Goal: Information Seeking & Learning: Learn about a topic

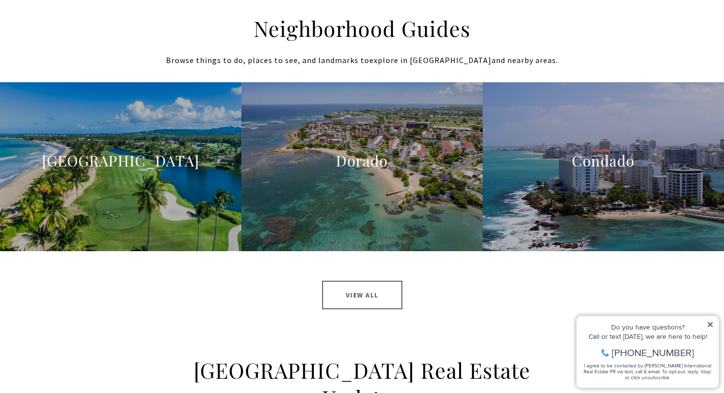
scroll to position [976, 0]
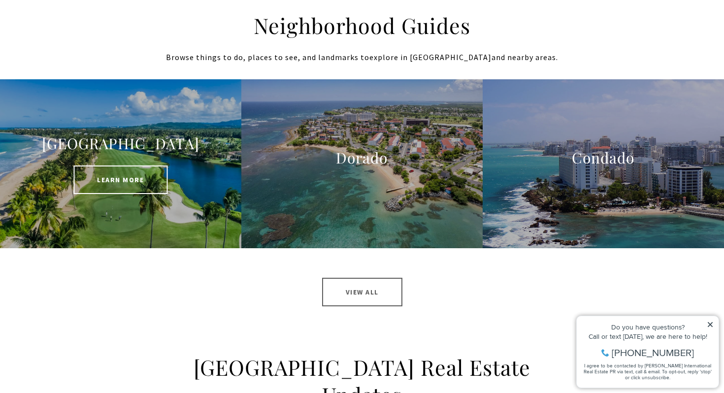
click at [139, 185] on span "Learn More" at bounding box center [120, 179] width 94 height 29
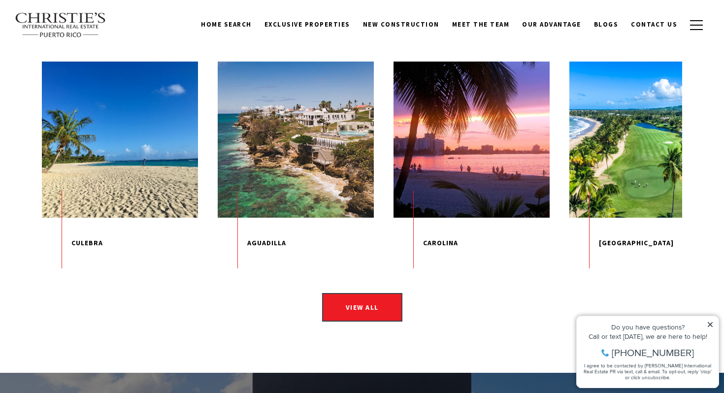
scroll to position [1440, 0]
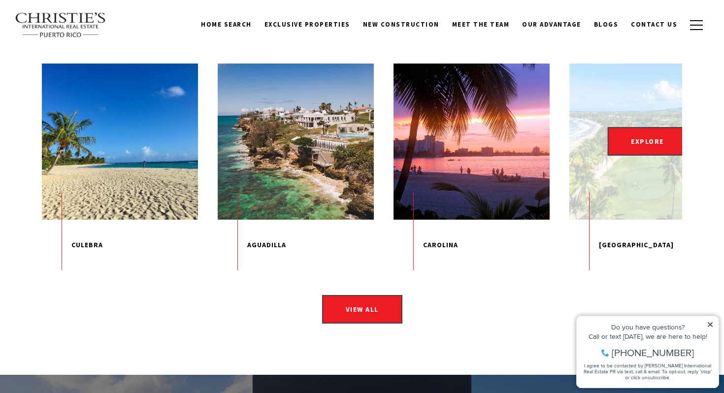
click at [618, 147] on figure "EXPLORE" at bounding box center [647, 142] width 156 height 156
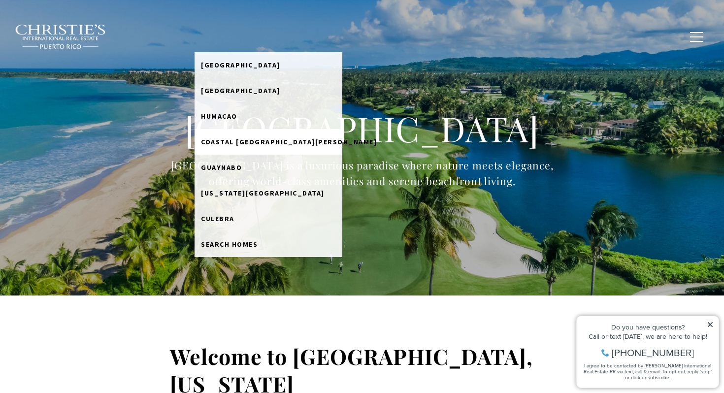
click at [261, 138] on span "Coastal [GEOGRAPHIC_DATA][PERSON_NAME]" at bounding box center [289, 141] width 176 height 9
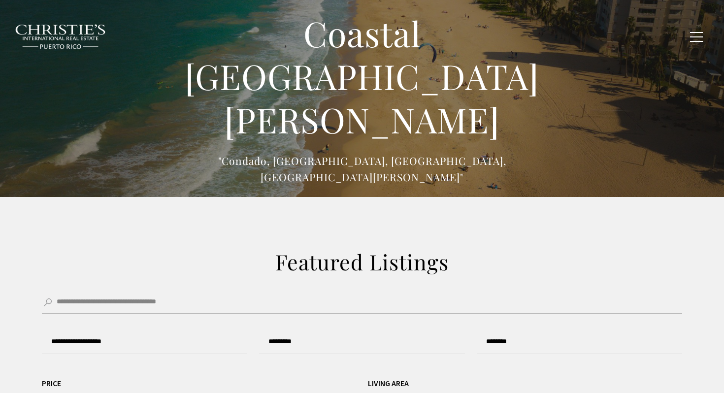
type input "******"
type input "*********"
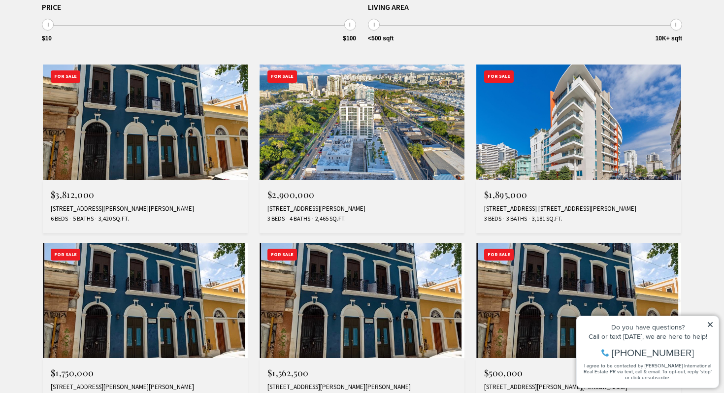
scroll to position [377, 0]
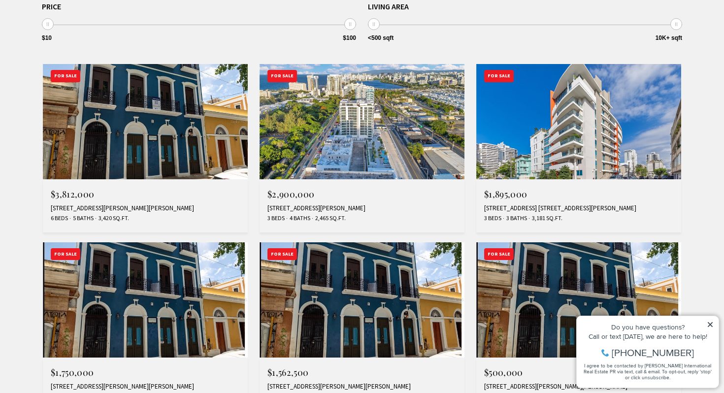
click at [261, 138] on img at bounding box center [361, 121] width 205 height 115
click at [179, 134] on img at bounding box center [145, 121] width 205 height 115
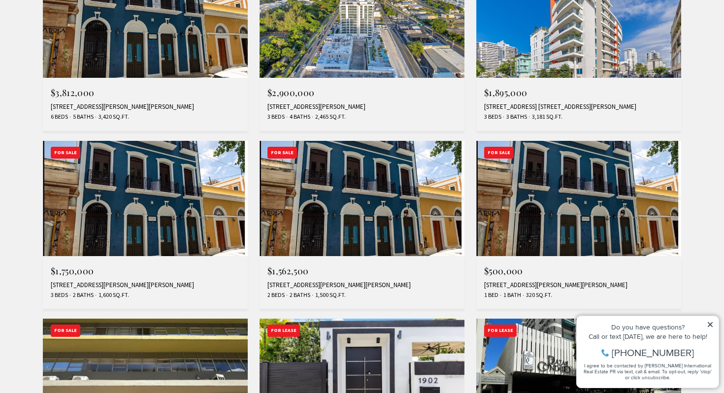
scroll to position [479, 0]
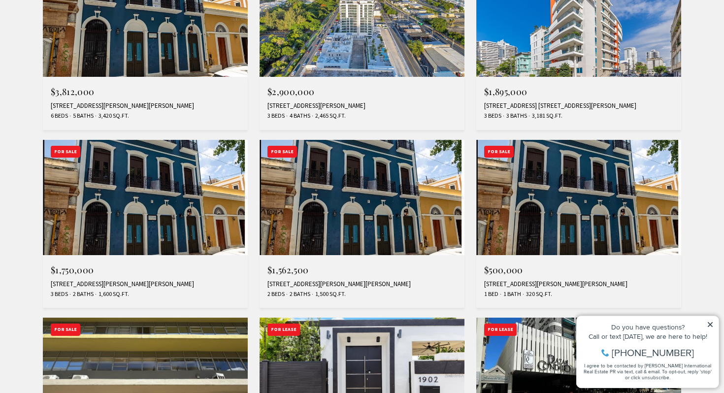
click at [566, 212] on img at bounding box center [578, 197] width 205 height 115
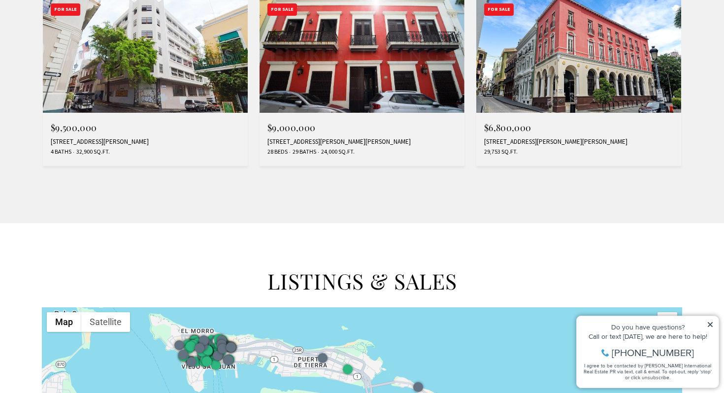
scroll to position [980, 0]
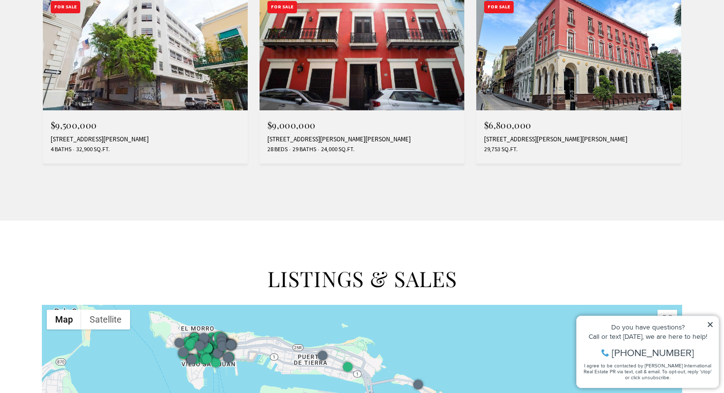
click at [563, 96] on img at bounding box center [578, 52] width 205 height 115
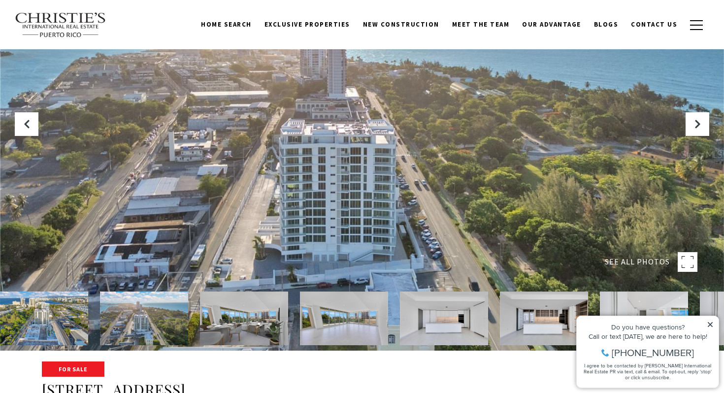
scroll to position [46, 0]
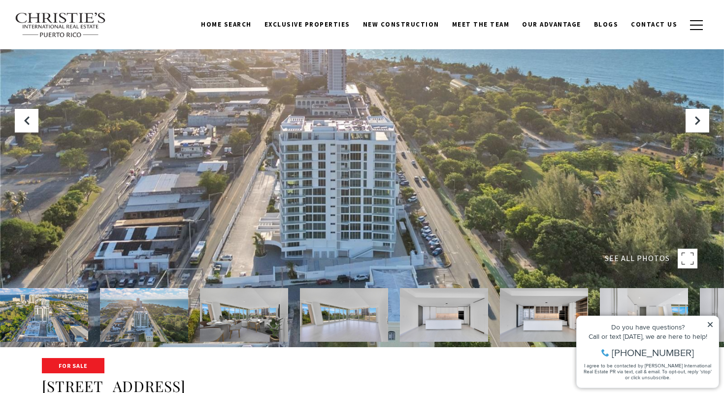
click at [355, 317] on img at bounding box center [344, 315] width 88 height 54
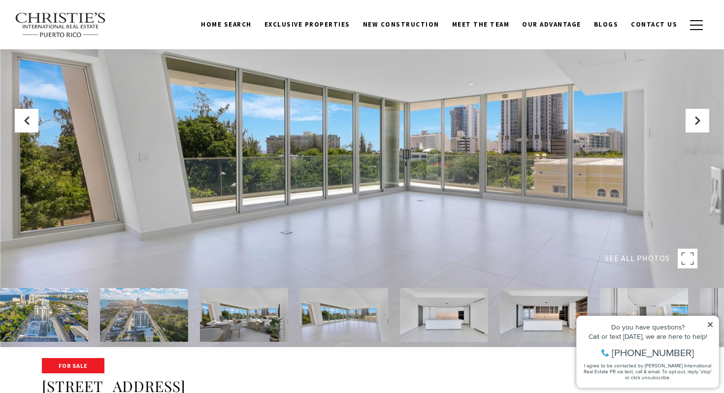
click at [413, 316] on img at bounding box center [444, 315] width 88 height 54
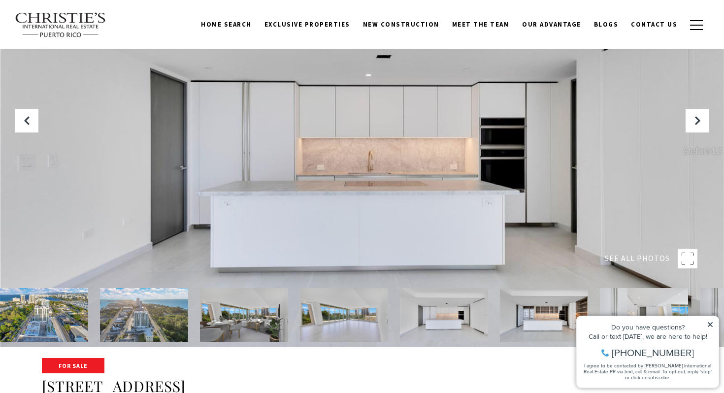
click at [473, 316] on img at bounding box center [444, 315] width 88 height 54
click at [537, 310] on img at bounding box center [544, 315] width 88 height 54
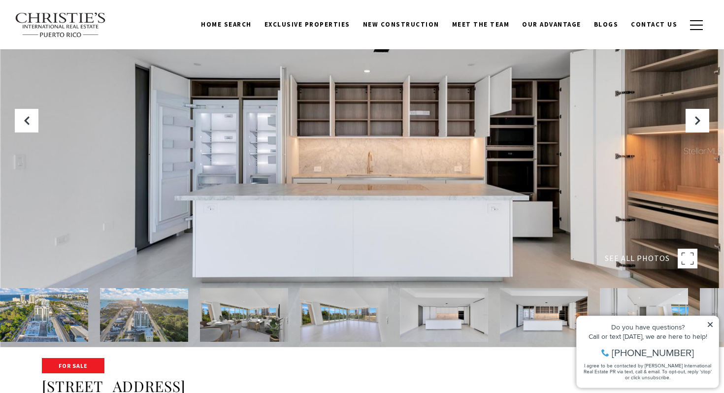
click at [556, 311] on img at bounding box center [544, 315] width 88 height 54
click at [605, 299] on img at bounding box center [644, 315] width 88 height 54
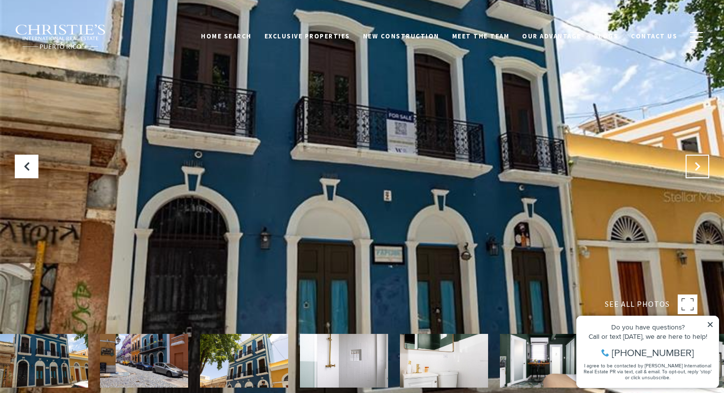
click at [700, 164] on icon "Next Slide" at bounding box center [697, 167] width 10 height 10
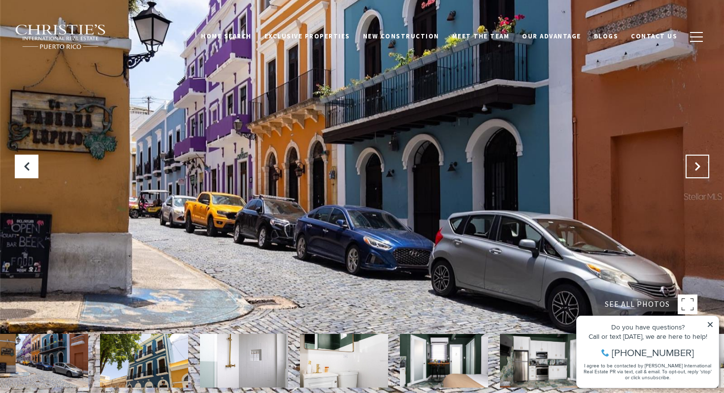
click at [700, 164] on icon "Next Slide" at bounding box center [697, 167] width 10 height 10
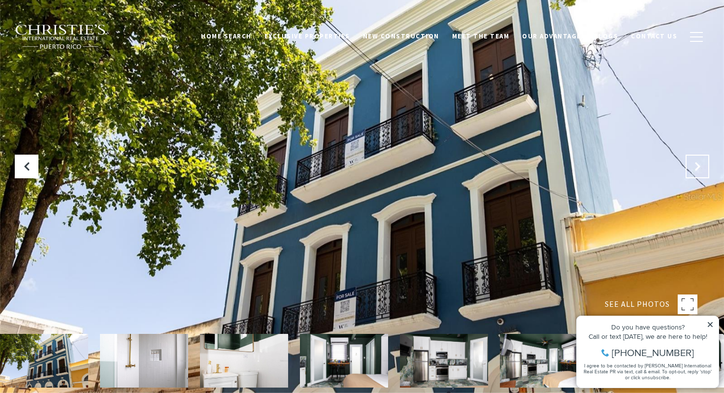
click at [700, 164] on icon "Next Slide" at bounding box center [697, 167] width 10 height 10
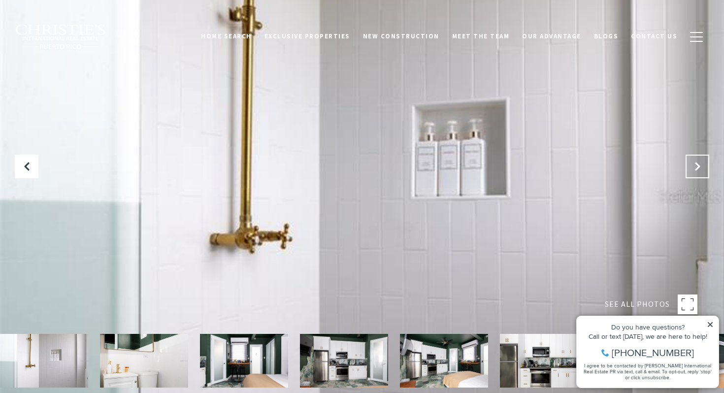
click at [700, 164] on icon "Next Slide" at bounding box center [697, 167] width 10 height 10
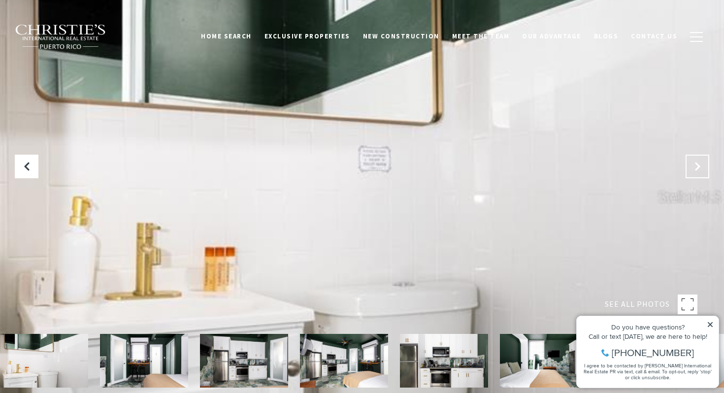
click at [700, 164] on icon "Next Slide" at bounding box center [697, 167] width 10 height 10
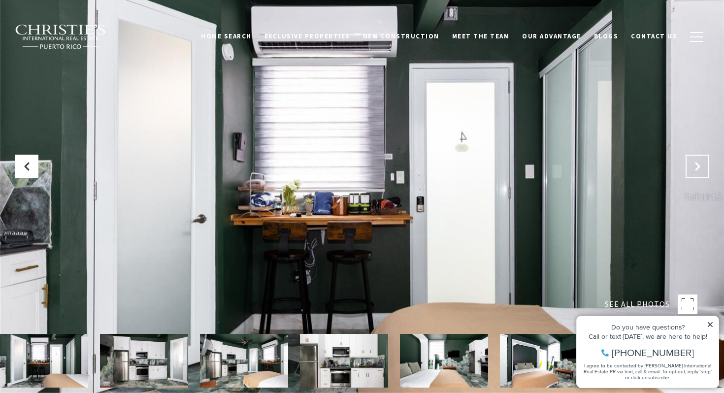
click at [700, 164] on icon "Next Slide" at bounding box center [697, 167] width 10 height 10
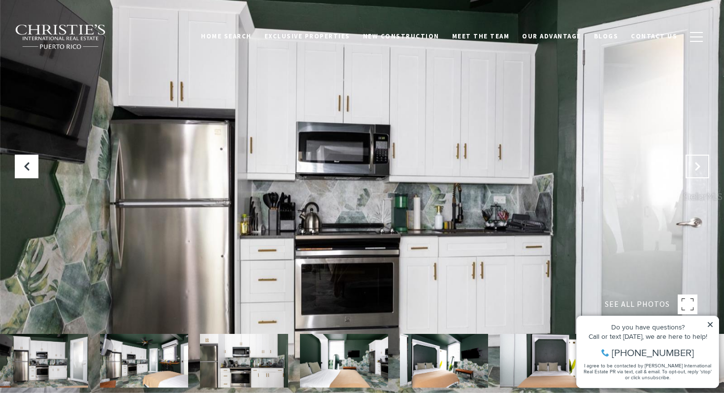
click at [700, 164] on icon "Next Slide" at bounding box center [697, 167] width 10 height 10
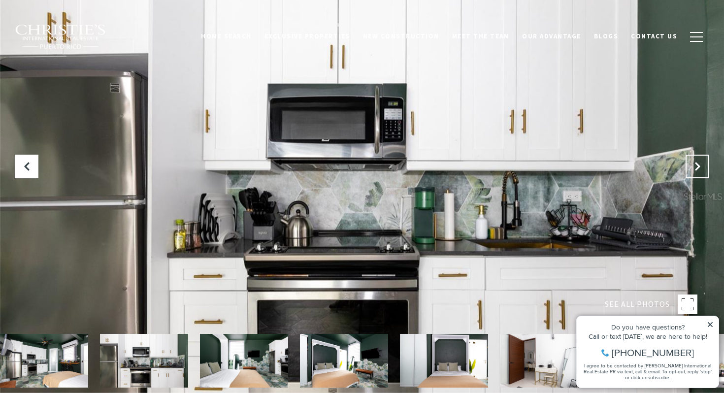
click at [700, 164] on icon "Next Slide" at bounding box center [697, 167] width 10 height 10
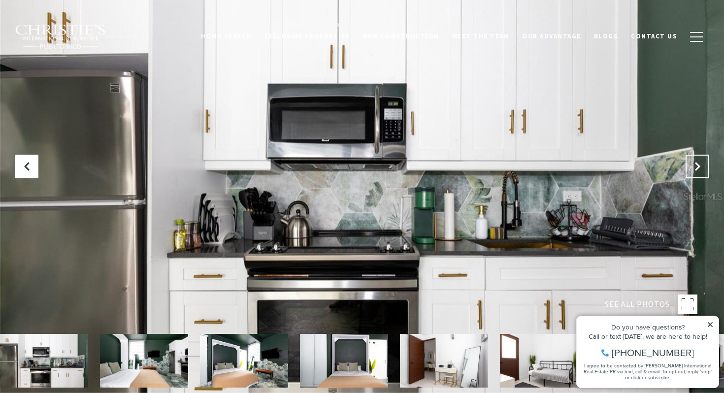
click at [700, 164] on icon "Next Slide" at bounding box center [697, 167] width 10 height 10
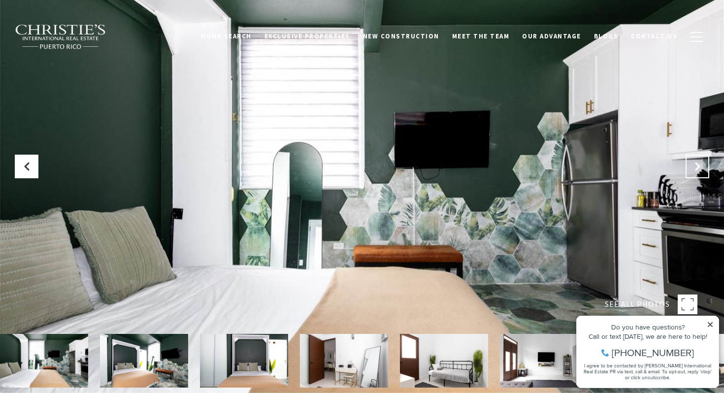
click at [700, 164] on icon "Next Slide" at bounding box center [697, 167] width 10 height 10
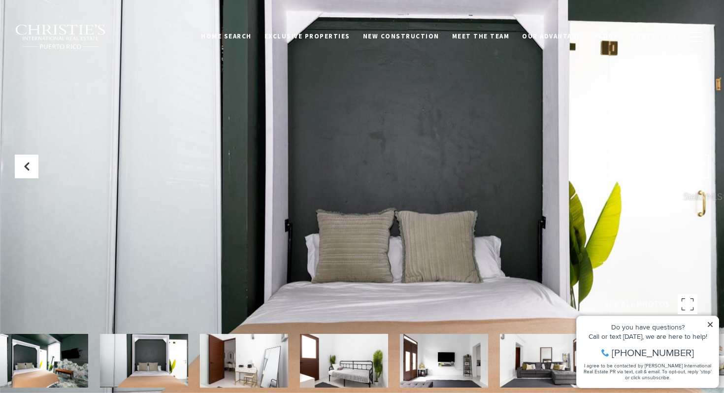
click at [700, 164] on icon "Next Slide" at bounding box center [697, 167] width 10 height 10
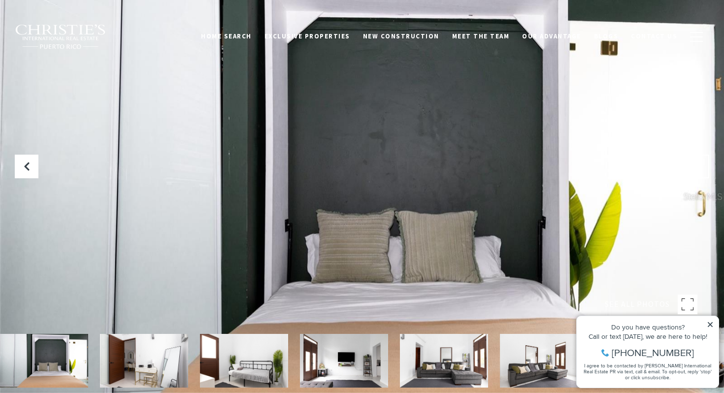
click at [700, 164] on icon "Next Slide" at bounding box center [697, 167] width 10 height 10
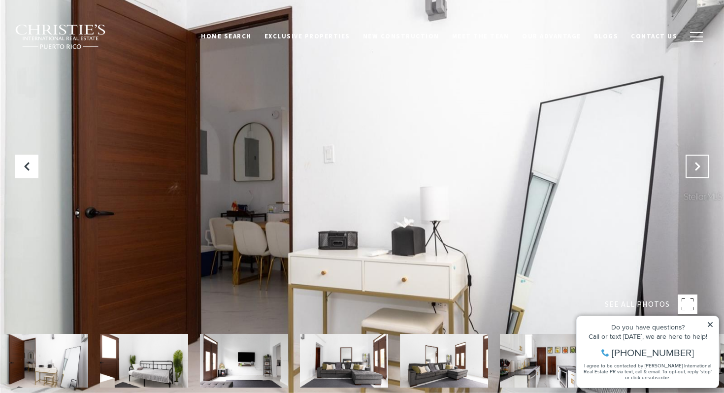
click at [700, 164] on icon "Next Slide" at bounding box center [697, 167] width 10 height 10
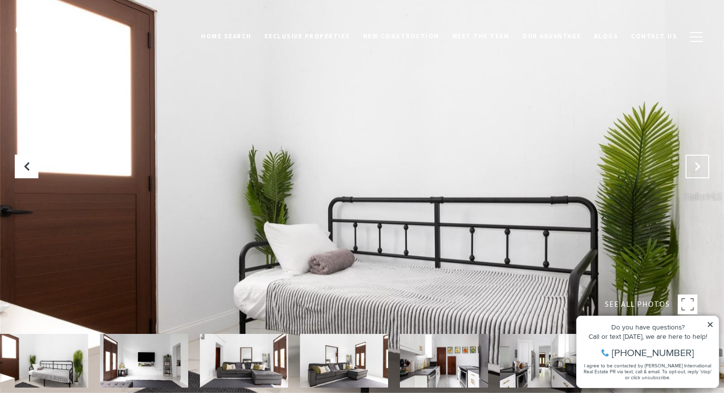
click at [700, 164] on icon "Next Slide" at bounding box center [697, 167] width 10 height 10
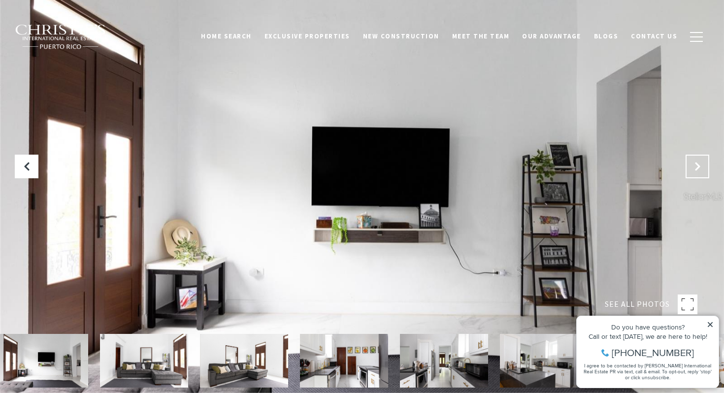
click at [700, 164] on icon "Next Slide" at bounding box center [697, 167] width 10 height 10
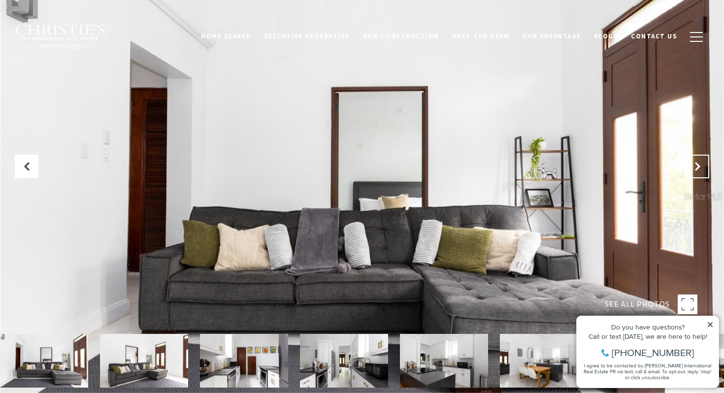
click at [700, 164] on icon "Next Slide" at bounding box center [697, 167] width 10 height 10
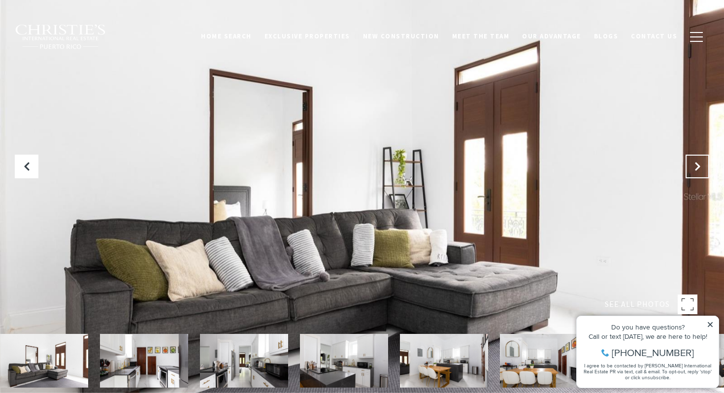
click at [700, 164] on icon "Next Slide" at bounding box center [697, 167] width 10 height 10
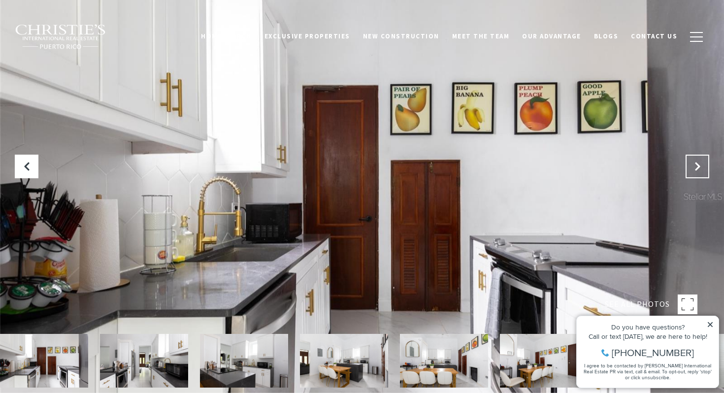
click at [700, 164] on icon "Next Slide" at bounding box center [697, 167] width 10 height 10
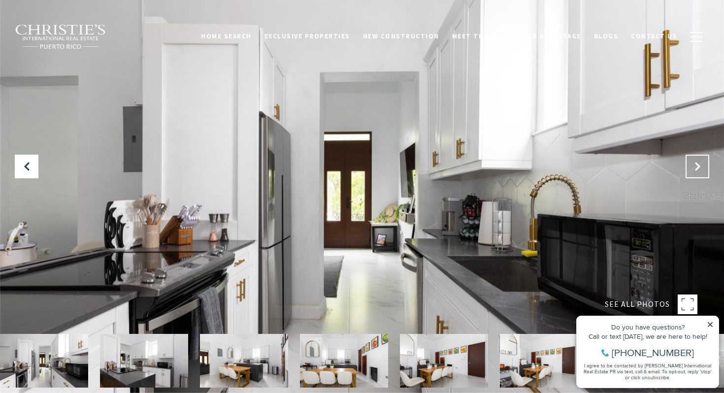
click at [700, 164] on icon "Next Slide" at bounding box center [697, 167] width 10 height 10
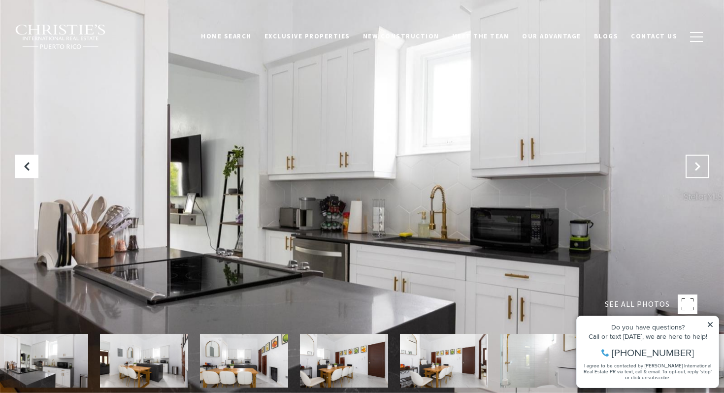
click at [700, 164] on icon "Next Slide" at bounding box center [697, 167] width 10 height 10
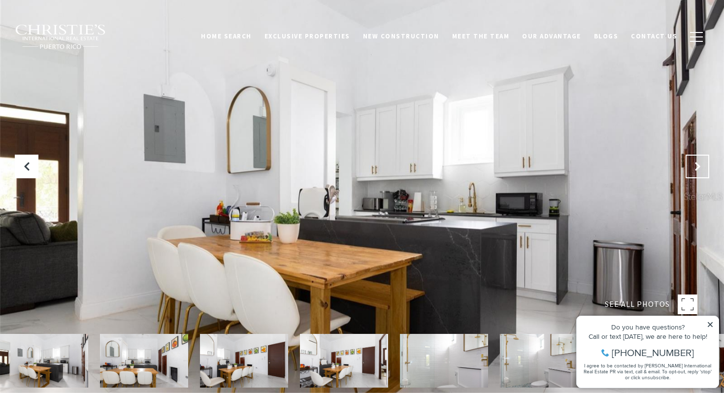
click at [700, 164] on icon "Next Slide" at bounding box center [697, 167] width 10 height 10
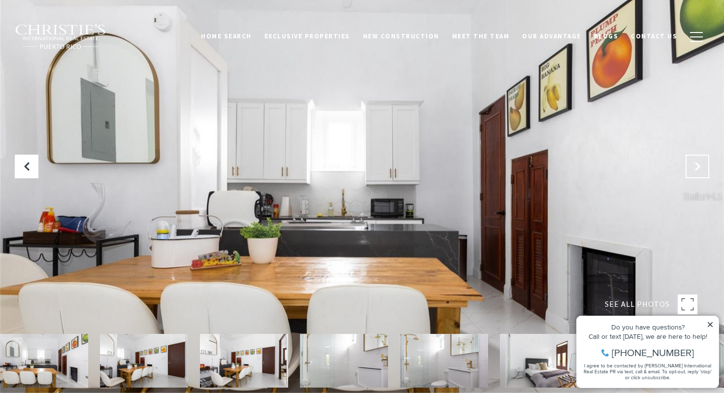
click at [700, 164] on icon "Next Slide" at bounding box center [697, 167] width 10 height 10
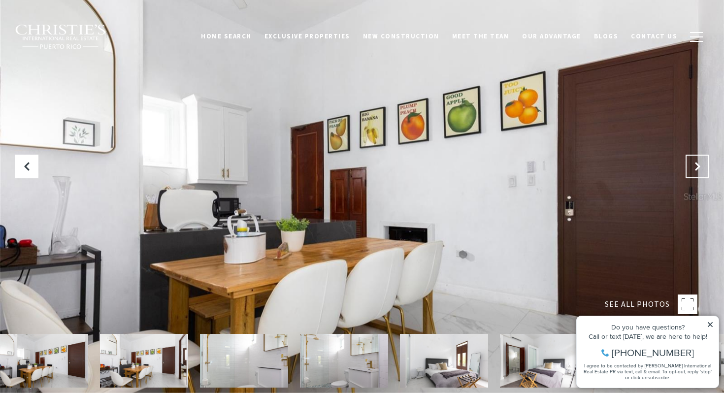
click at [700, 164] on icon "Next Slide" at bounding box center [697, 167] width 10 height 10
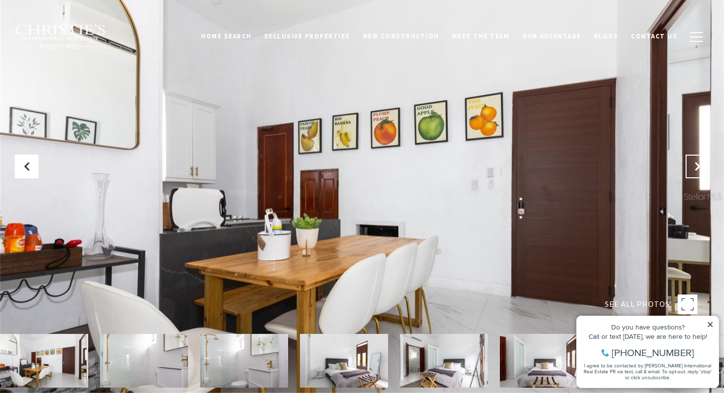
click at [700, 164] on icon "Next Slide" at bounding box center [697, 167] width 10 height 10
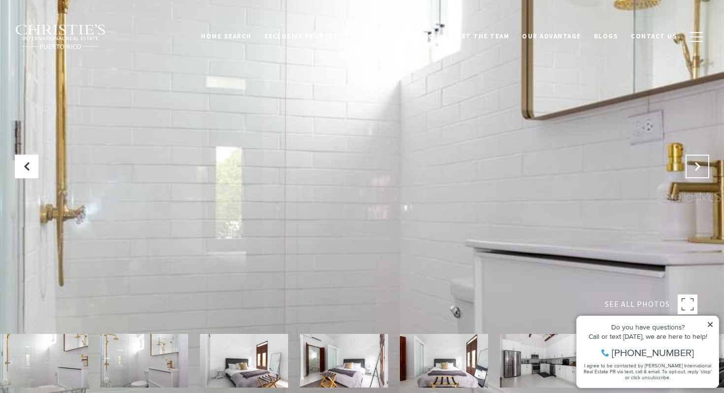
click at [700, 164] on icon "Next Slide" at bounding box center [697, 167] width 10 height 10
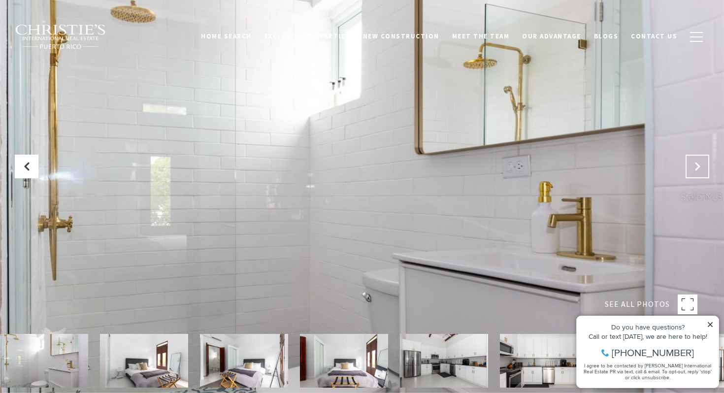
click at [700, 164] on icon "Next Slide" at bounding box center [697, 167] width 10 height 10
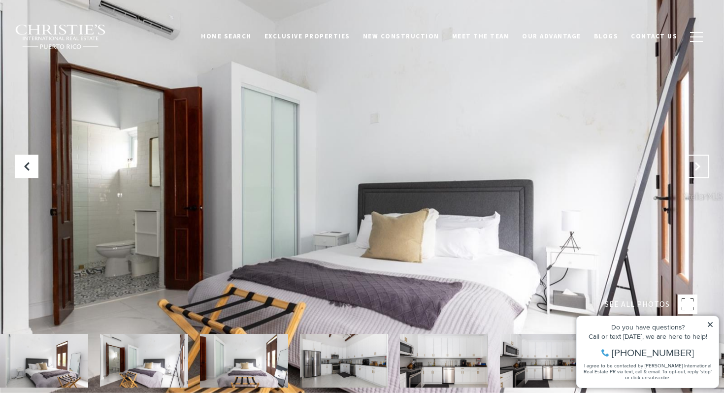
click at [700, 164] on icon "Next Slide" at bounding box center [697, 167] width 10 height 10
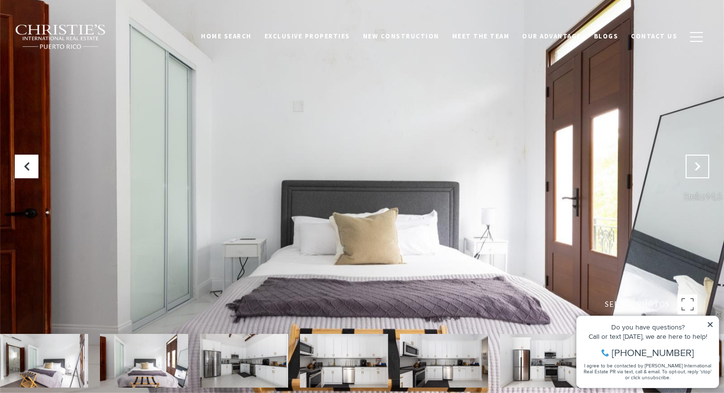
click at [700, 164] on icon "Next Slide" at bounding box center [697, 167] width 10 height 10
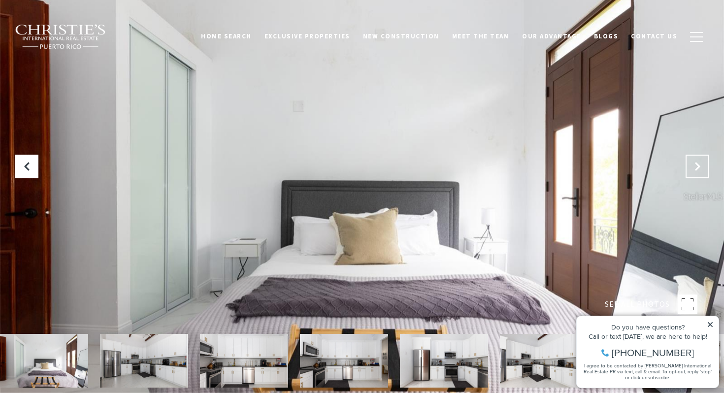
click at [700, 164] on icon "Next Slide" at bounding box center [697, 167] width 10 height 10
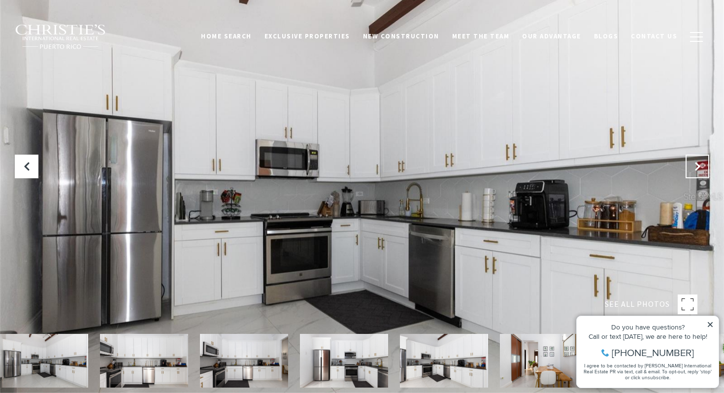
click at [700, 164] on icon "Next Slide" at bounding box center [697, 167] width 10 height 10
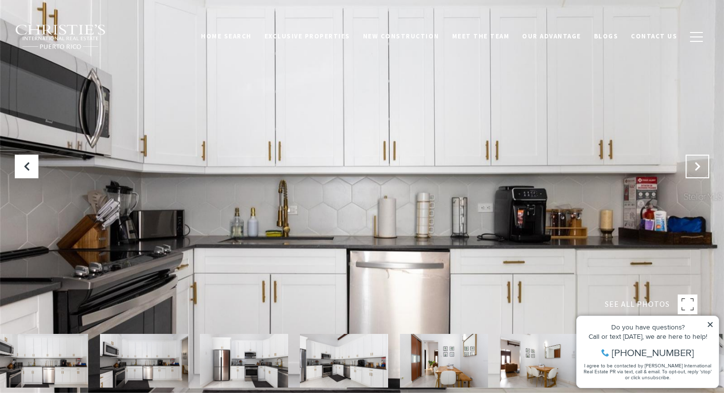
click at [700, 164] on icon "Next Slide" at bounding box center [697, 167] width 10 height 10
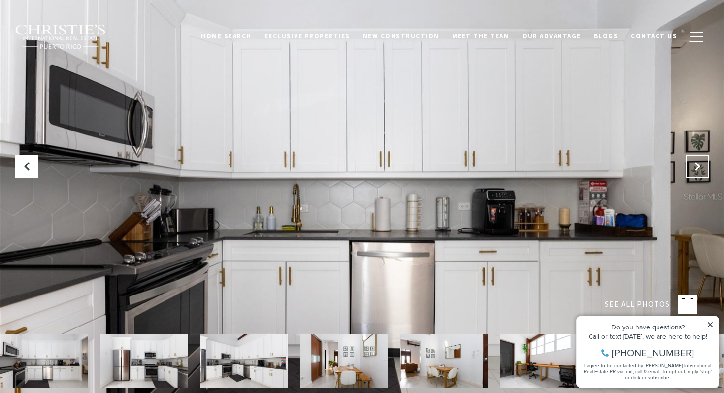
click at [700, 164] on icon "Next Slide" at bounding box center [697, 167] width 10 height 10
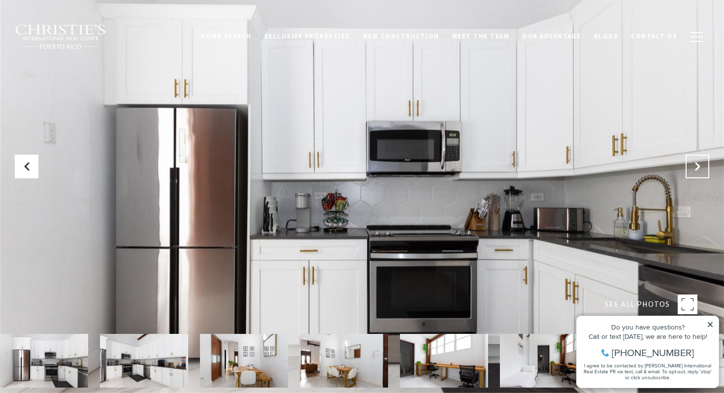
click at [700, 164] on icon "Next Slide" at bounding box center [697, 167] width 10 height 10
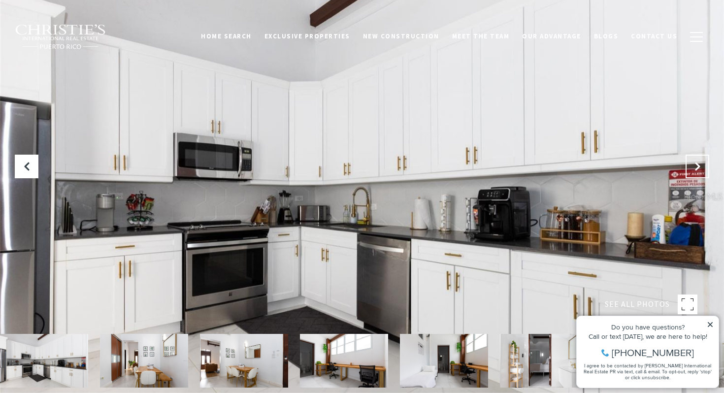
click at [700, 164] on icon "Next Slide" at bounding box center [697, 167] width 10 height 10
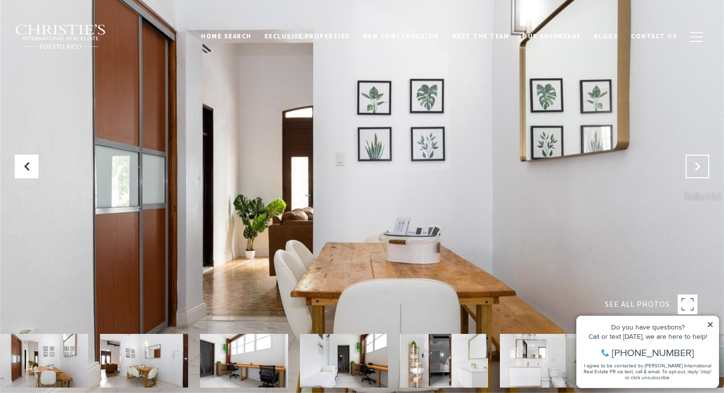
click at [700, 164] on icon "Next Slide" at bounding box center [697, 167] width 10 height 10
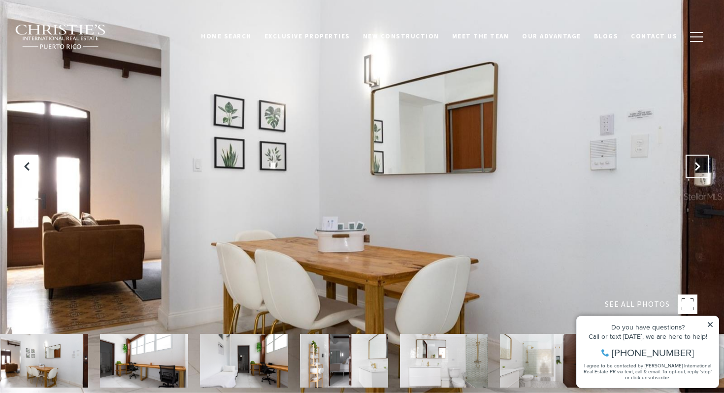
click at [700, 164] on icon "Next Slide" at bounding box center [697, 167] width 10 height 10
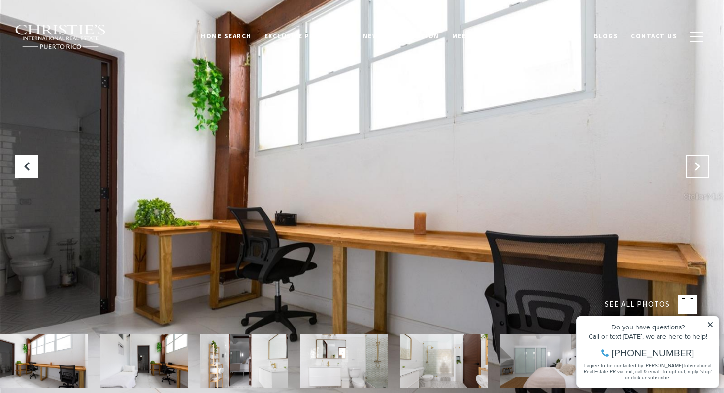
click at [700, 164] on icon "Next Slide" at bounding box center [697, 167] width 10 height 10
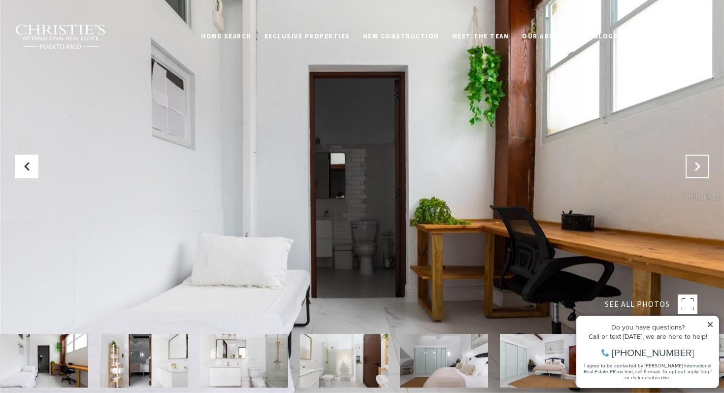
click at [700, 164] on icon "Next Slide" at bounding box center [697, 167] width 10 height 10
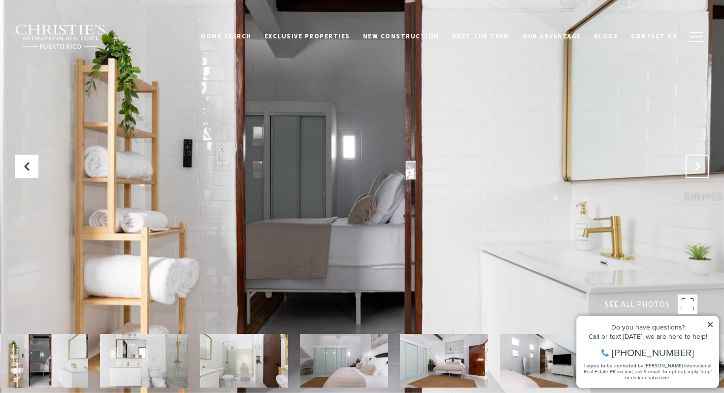
click at [700, 164] on icon "Next Slide" at bounding box center [697, 167] width 10 height 10
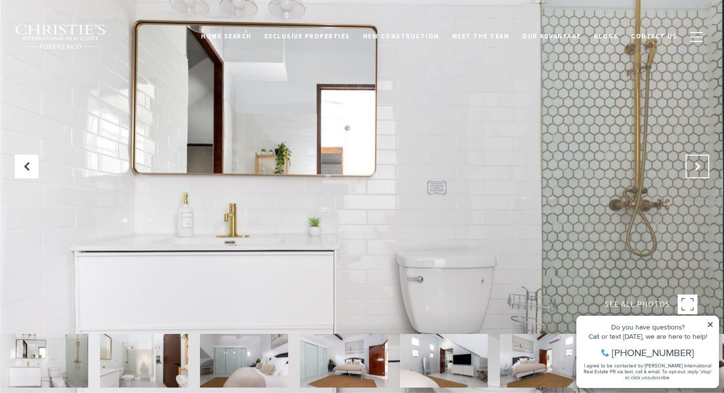
click at [700, 164] on icon "Next Slide" at bounding box center [697, 167] width 10 height 10
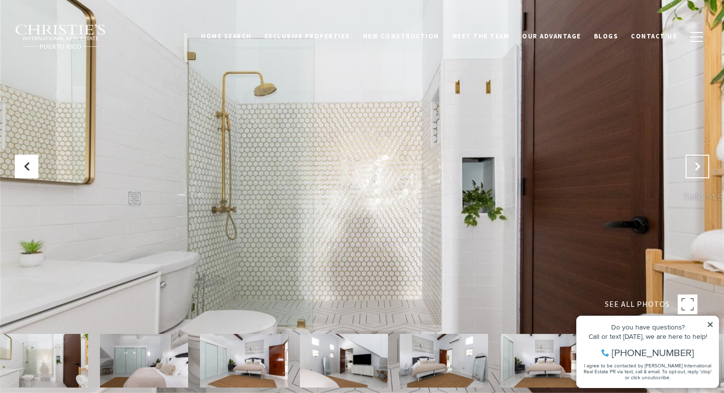
click at [700, 164] on icon "Next Slide" at bounding box center [697, 167] width 10 height 10
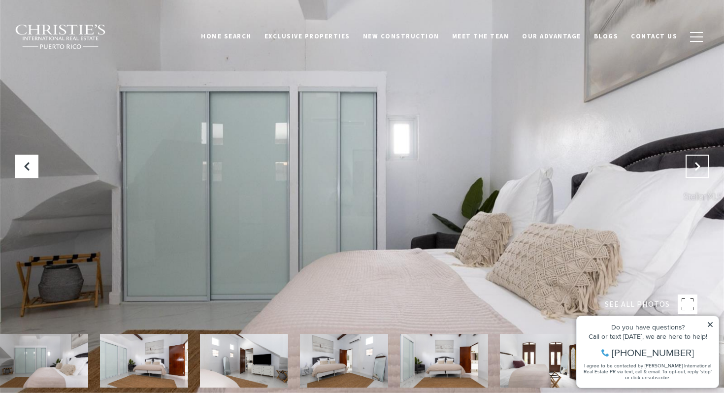
click at [700, 164] on icon "Next Slide" at bounding box center [697, 167] width 10 height 10
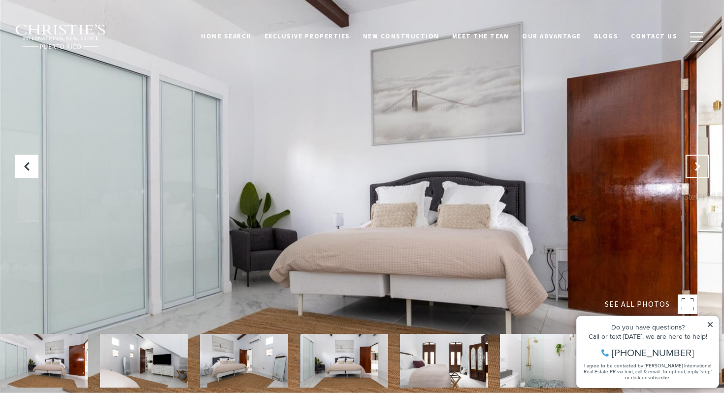
click at [700, 164] on icon "Next Slide" at bounding box center [697, 167] width 10 height 10
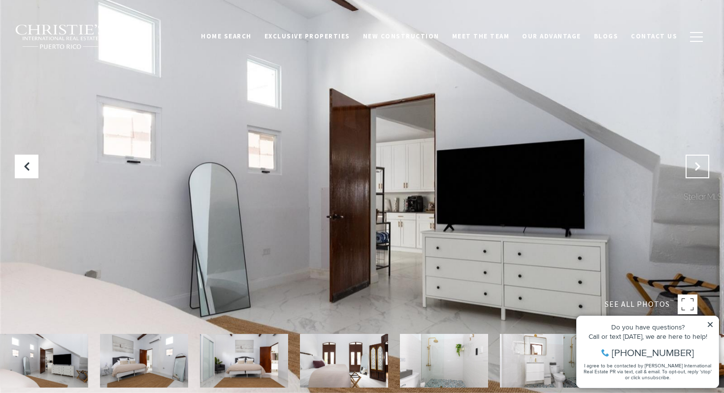
click at [700, 164] on icon "Next Slide" at bounding box center [697, 167] width 10 height 10
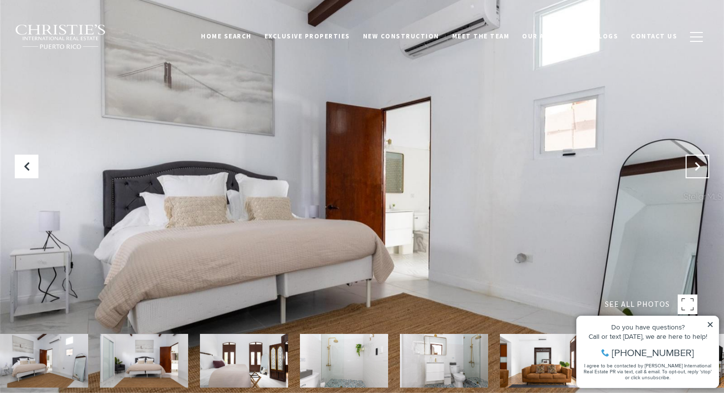
click at [700, 164] on icon "Next Slide" at bounding box center [697, 167] width 10 height 10
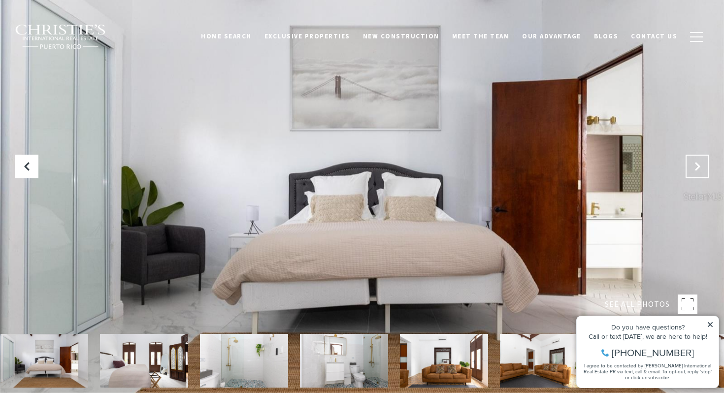
click at [700, 164] on icon "Next Slide" at bounding box center [697, 167] width 10 height 10
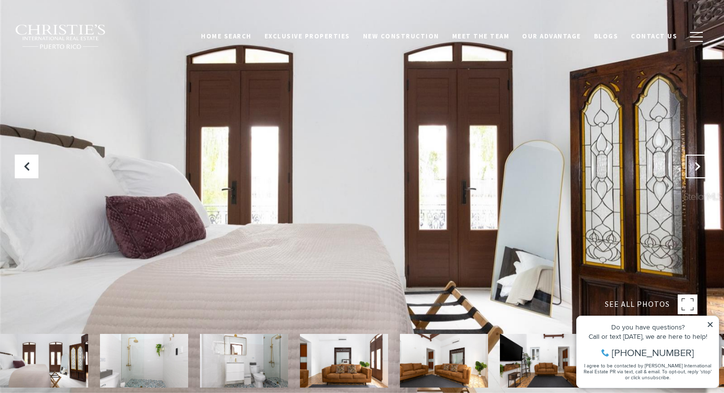
click at [700, 164] on icon "Next Slide" at bounding box center [697, 167] width 10 height 10
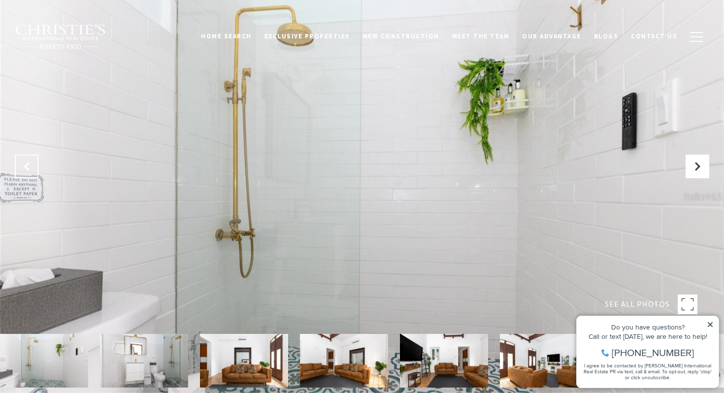
click at [32, 164] on button "Previous Slide" at bounding box center [27, 167] width 24 height 24
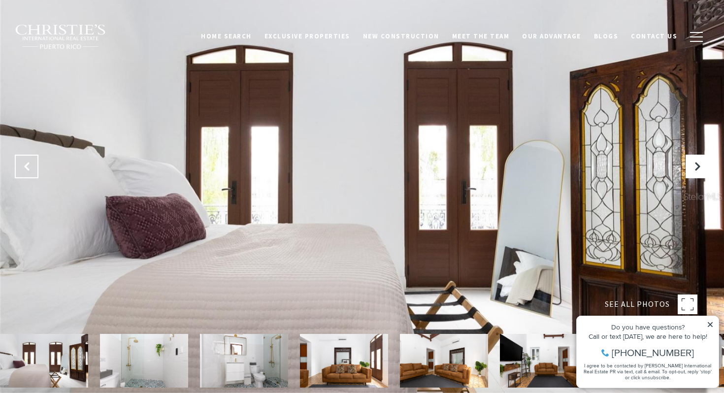
click at [32, 164] on button "Previous Slide" at bounding box center [27, 167] width 24 height 24
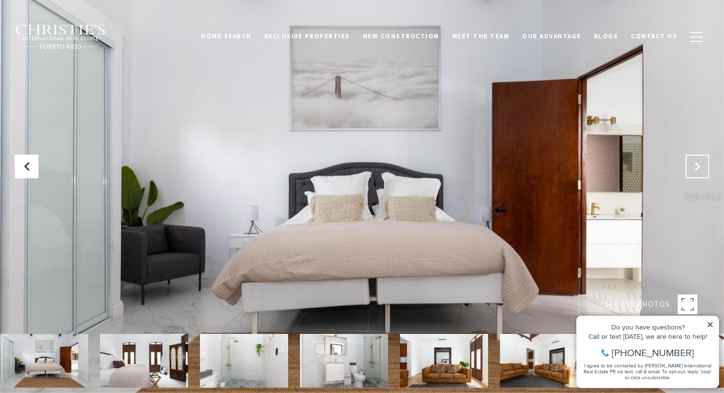
click at [699, 167] on icon "Next Slide" at bounding box center [697, 167] width 10 height 10
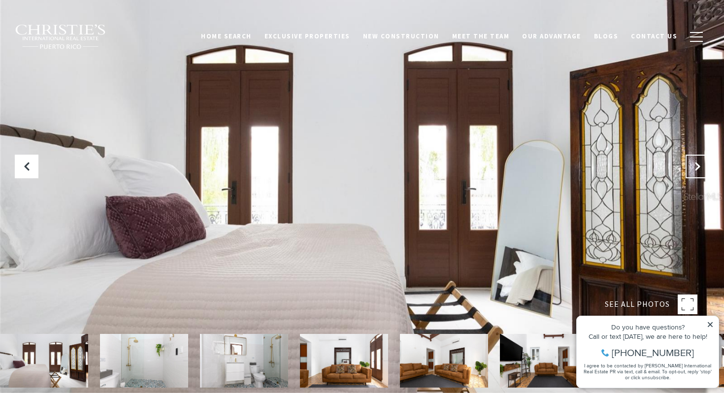
click at [699, 167] on icon "Next Slide" at bounding box center [697, 167] width 10 height 10
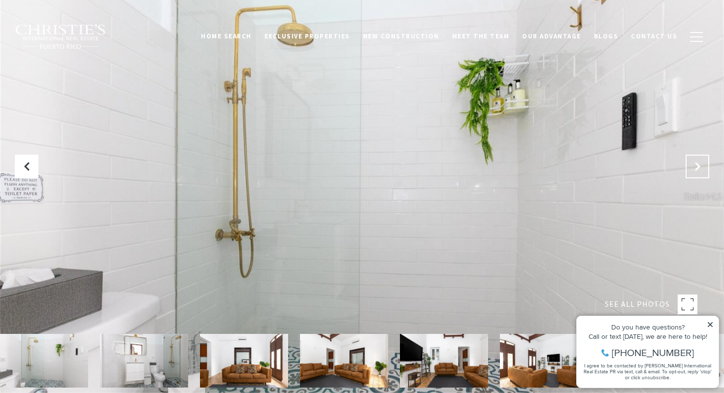
click at [699, 167] on icon "Next Slide" at bounding box center [697, 167] width 10 height 10
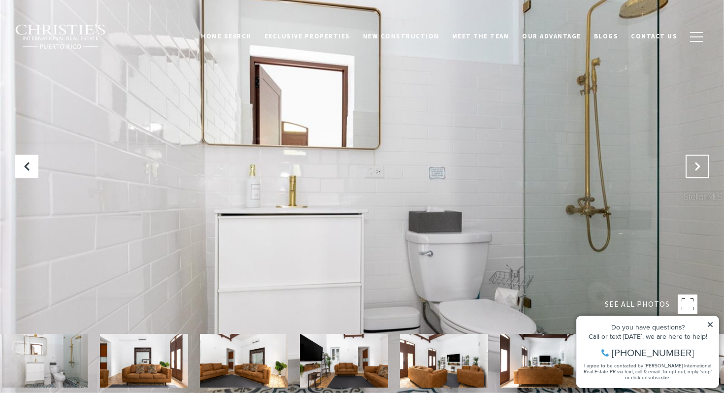
click at [699, 167] on icon "Next Slide" at bounding box center [697, 167] width 10 height 10
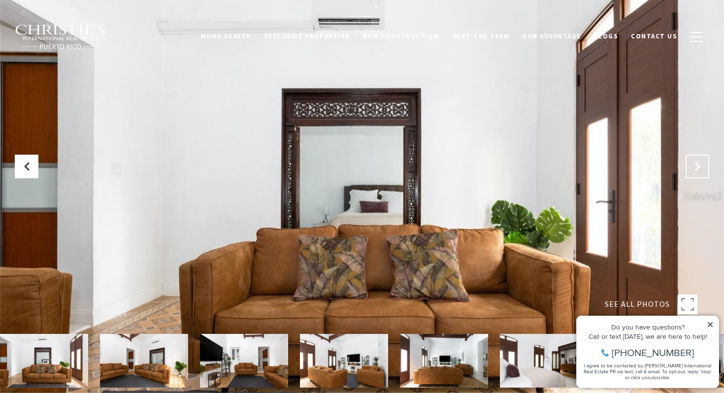
click at [699, 167] on icon "Next Slide" at bounding box center [697, 167] width 10 height 10
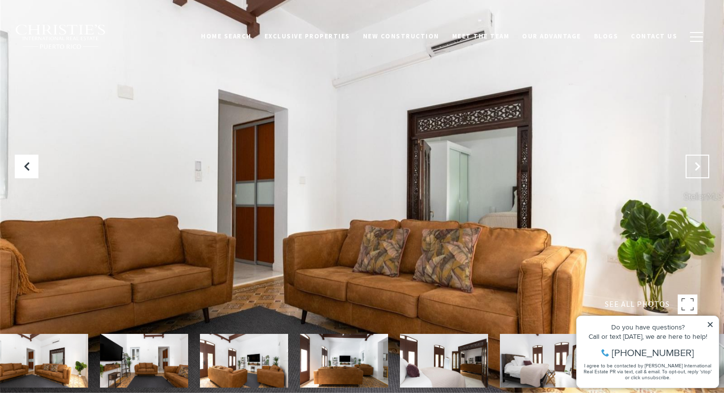
click at [699, 167] on icon "Next Slide" at bounding box center [697, 167] width 10 height 10
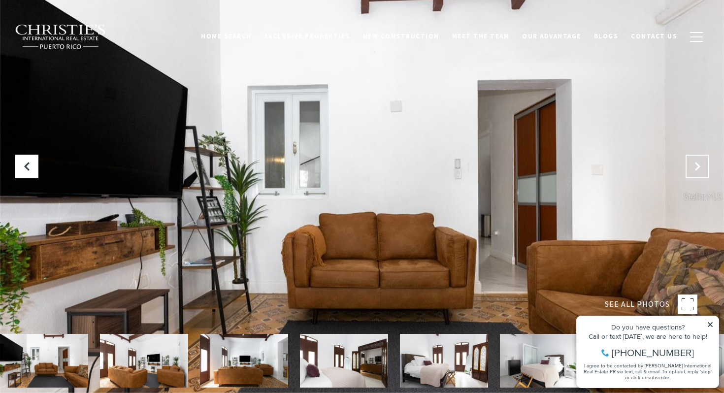
click at [699, 167] on icon "Next Slide" at bounding box center [697, 167] width 10 height 10
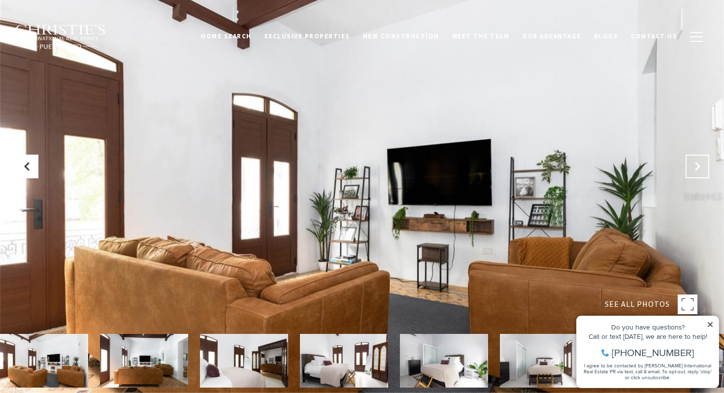
click at [699, 167] on icon "Next Slide" at bounding box center [697, 167] width 10 height 10
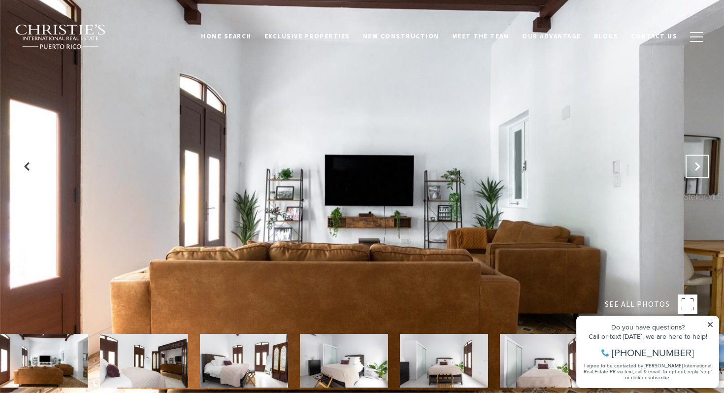
click at [699, 167] on icon "Next Slide" at bounding box center [697, 167] width 10 height 10
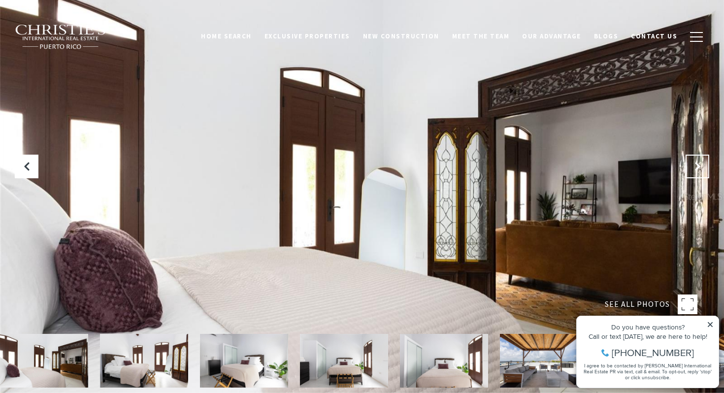
click at [699, 167] on icon "Next Slide" at bounding box center [697, 167] width 10 height 10
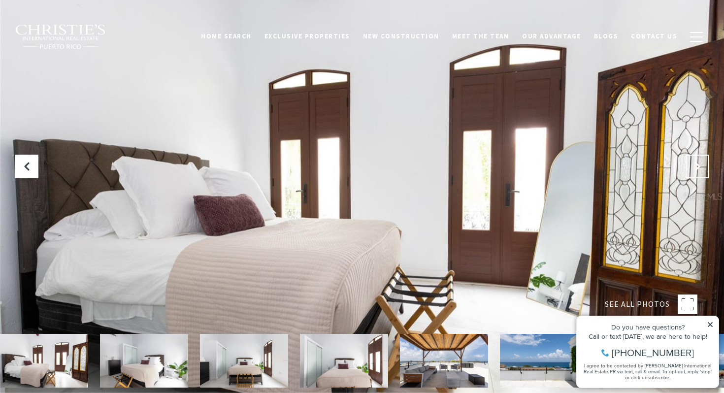
click at [699, 167] on icon "Next Slide" at bounding box center [697, 167] width 10 height 10
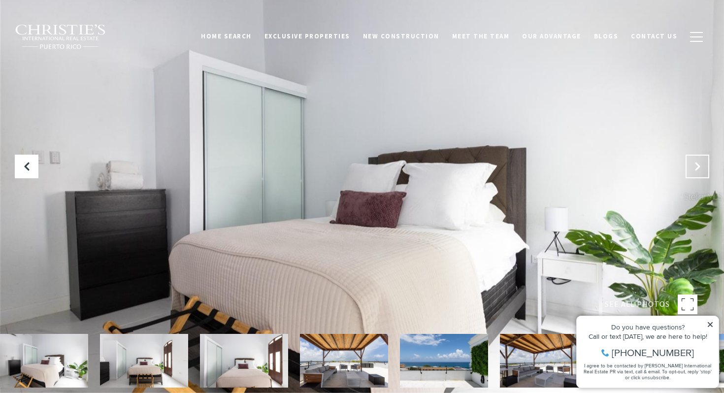
click at [699, 167] on icon "Next Slide" at bounding box center [697, 167] width 10 height 10
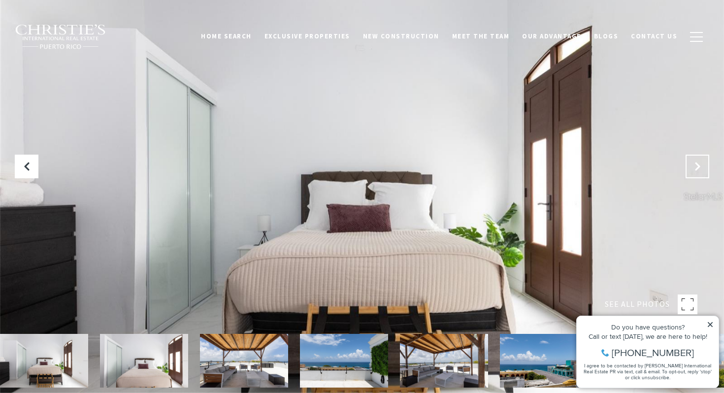
click at [699, 167] on icon "Next Slide" at bounding box center [697, 167] width 10 height 10
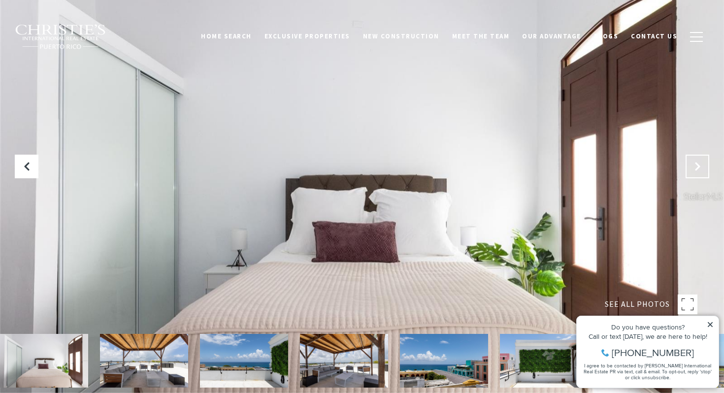
click at [699, 167] on icon "Next Slide" at bounding box center [697, 167] width 10 height 10
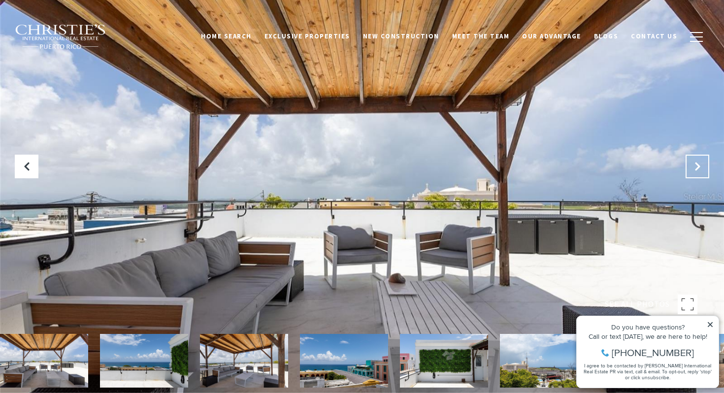
click at [699, 167] on icon "Next Slide" at bounding box center [697, 167] width 10 height 10
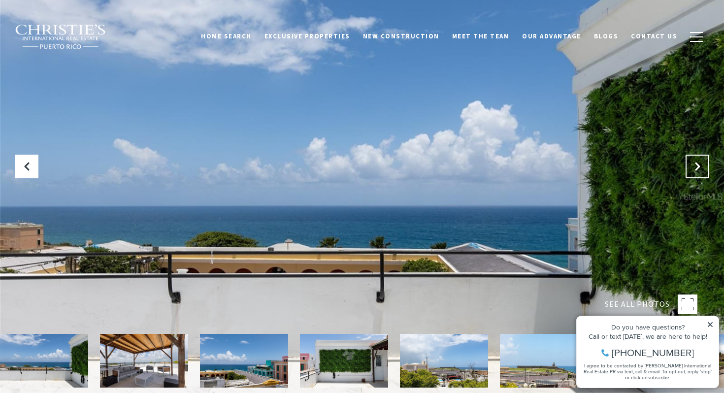
click at [699, 167] on icon "Next Slide" at bounding box center [697, 167] width 10 height 10
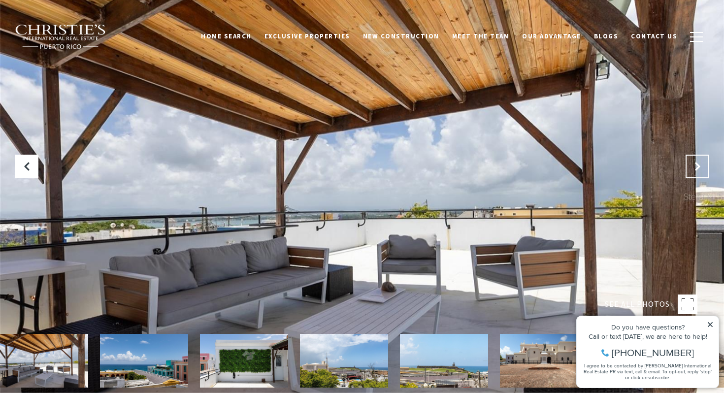
click at [699, 167] on icon "Next Slide" at bounding box center [697, 167] width 10 height 10
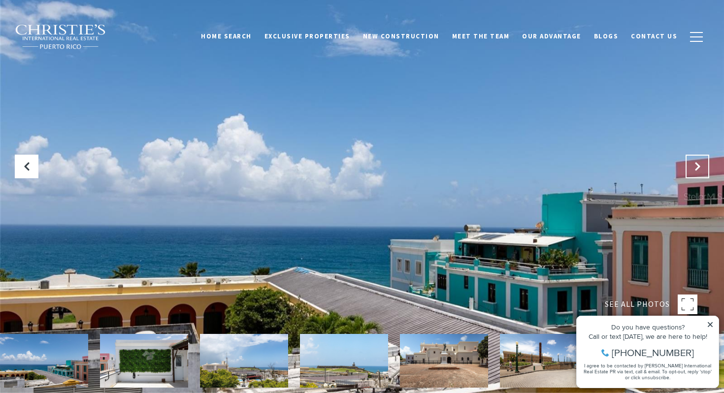
click at [699, 167] on icon "Next Slide" at bounding box center [697, 167] width 10 height 10
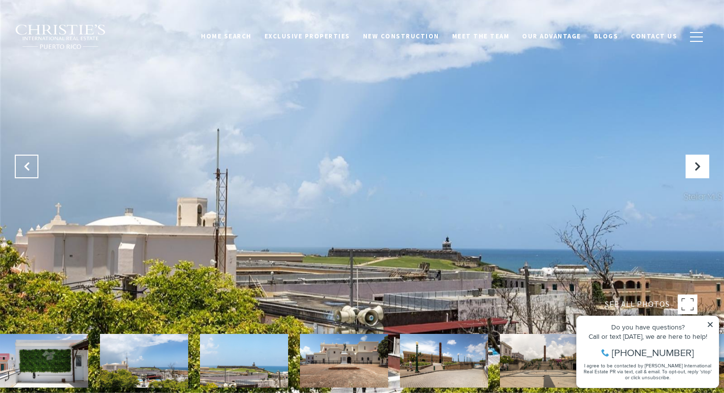
click at [32, 162] on button "Previous Slide" at bounding box center [27, 167] width 24 height 24
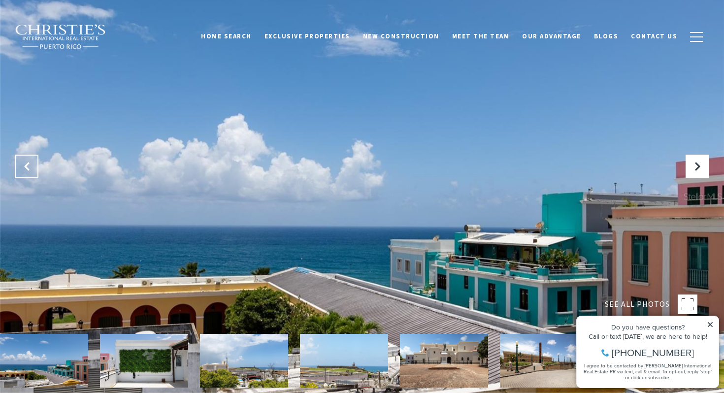
click at [32, 162] on button "Previous Slide" at bounding box center [27, 167] width 24 height 24
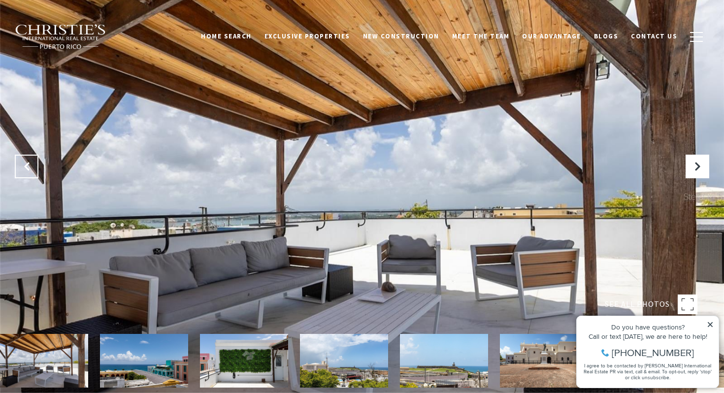
click at [32, 162] on button "Previous Slide" at bounding box center [27, 167] width 24 height 24
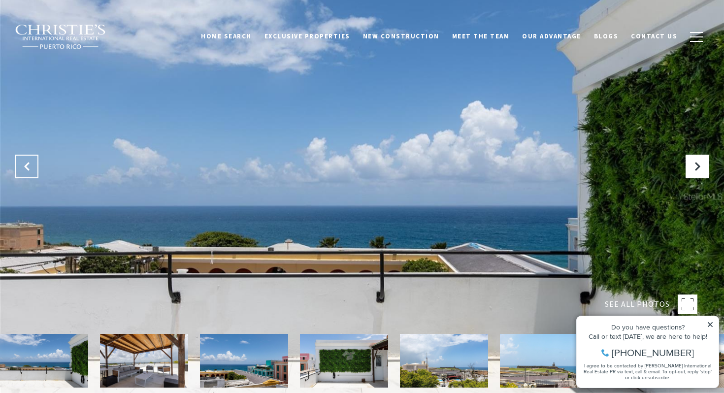
click at [32, 162] on button "Previous Slide" at bounding box center [27, 167] width 24 height 24
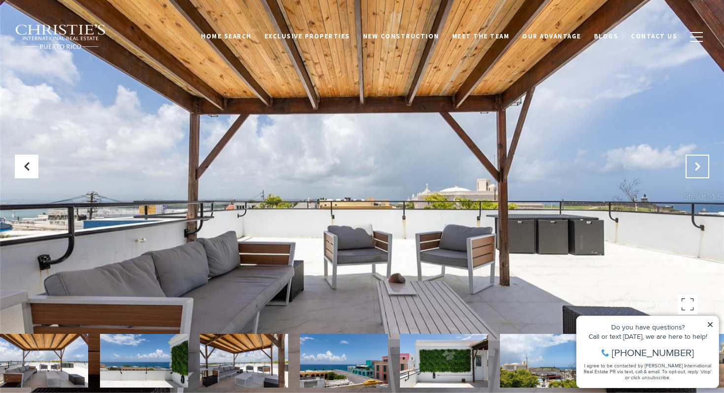
click at [687, 161] on button "Next Slide" at bounding box center [697, 167] width 24 height 24
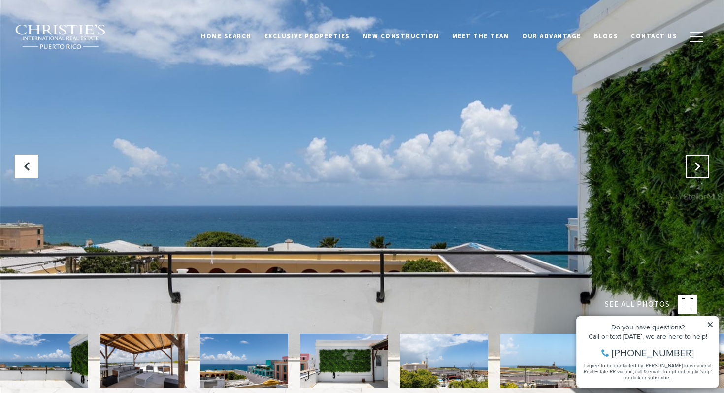
click at [687, 161] on button "Next Slide" at bounding box center [697, 167] width 24 height 24
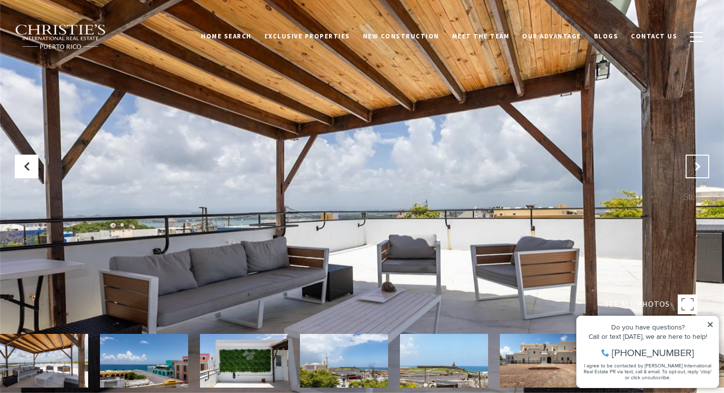
click at [687, 161] on button "Next Slide" at bounding box center [697, 167] width 24 height 24
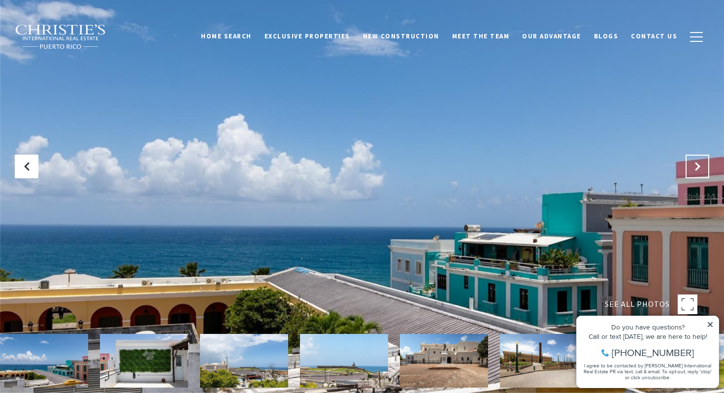
click at [687, 161] on button "Next Slide" at bounding box center [697, 167] width 24 height 24
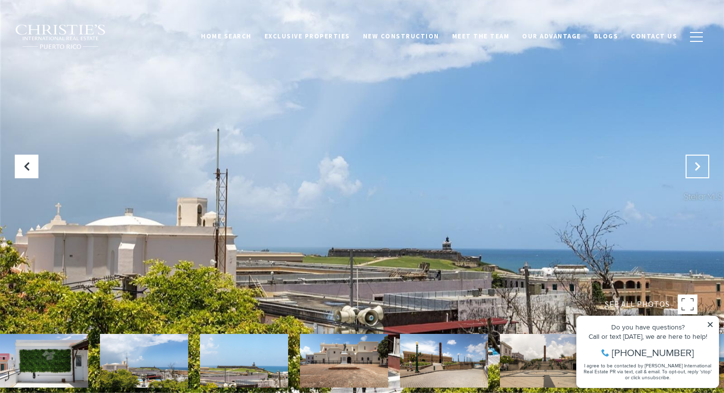
click at [687, 161] on button "Next Slide" at bounding box center [697, 167] width 24 height 24
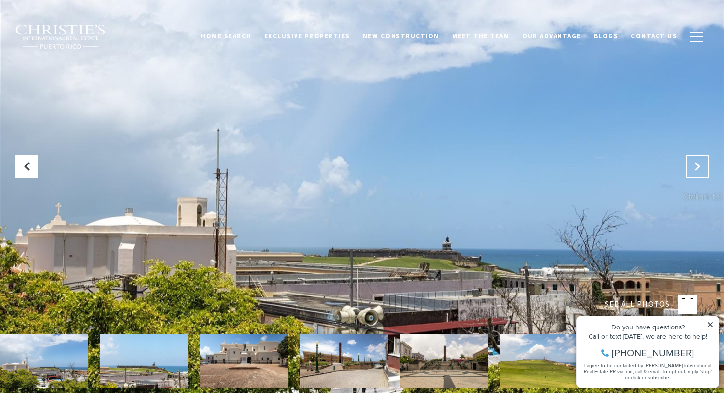
click at [687, 161] on button "Next Slide" at bounding box center [697, 167] width 24 height 24
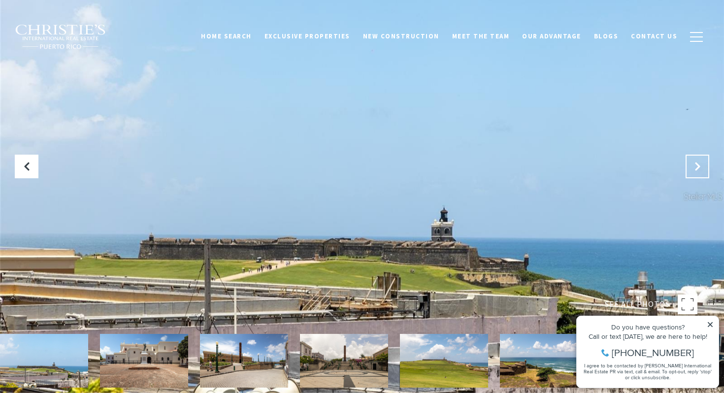
click at [687, 161] on button "Next Slide" at bounding box center [697, 167] width 24 height 24
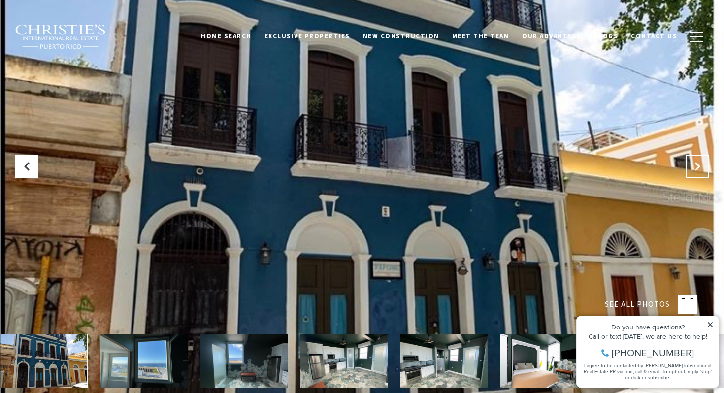
click at [702, 167] on icon "Next Slide" at bounding box center [697, 167] width 10 height 10
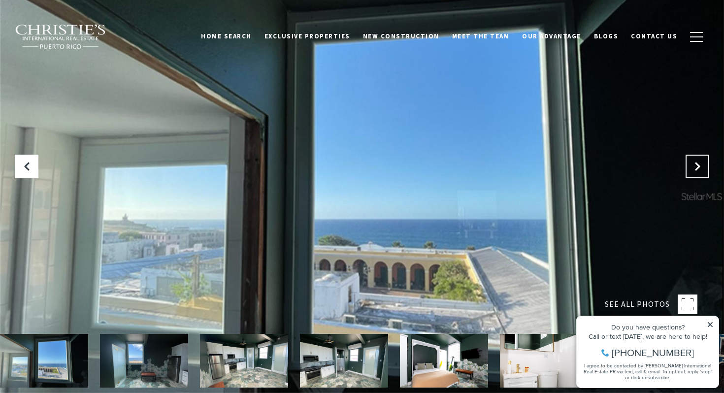
click at [702, 167] on icon "Next Slide" at bounding box center [697, 167] width 10 height 10
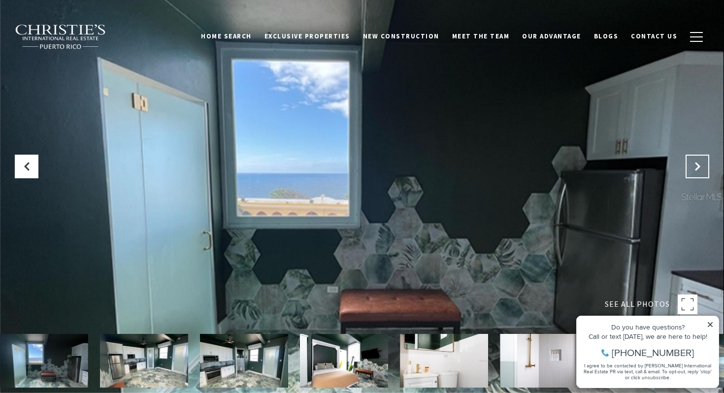
click at [702, 167] on icon "Next Slide" at bounding box center [697, 167] width 10 height 10
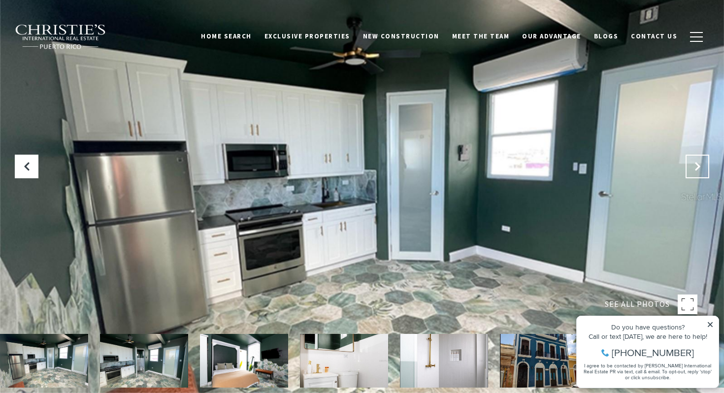
click at [702, 167] on icon "Next Slide" at bounding box center [697, 167] width 10 height 10
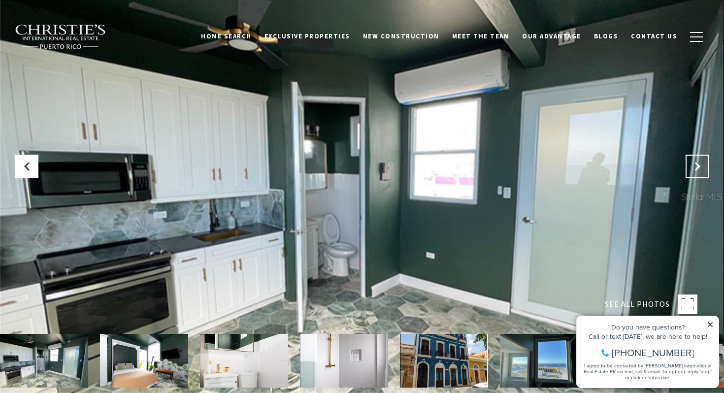
click at [702, 167] on icon "Next Slide" at bounding box center [697, 167] width 10 height 10
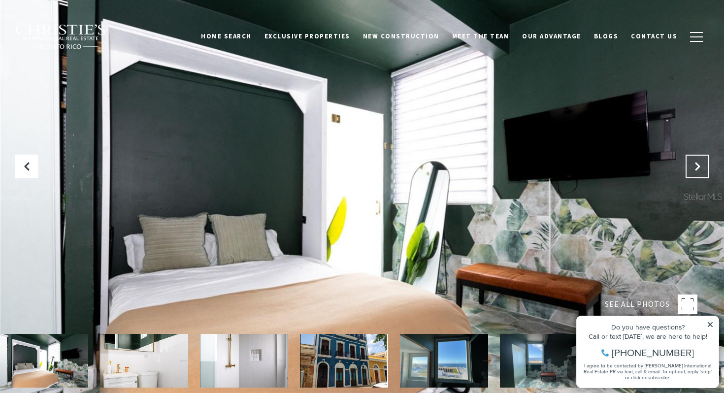
click at [702, 167] on icon "Next Slide" at bounding box center [697, 167] width 10 height 10
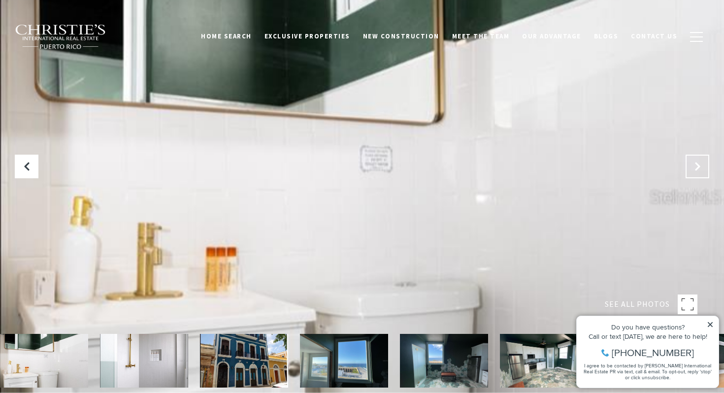
click at [702, 167] on icon "Next Slide" at bounding box center [697, 167] width 10 height 10
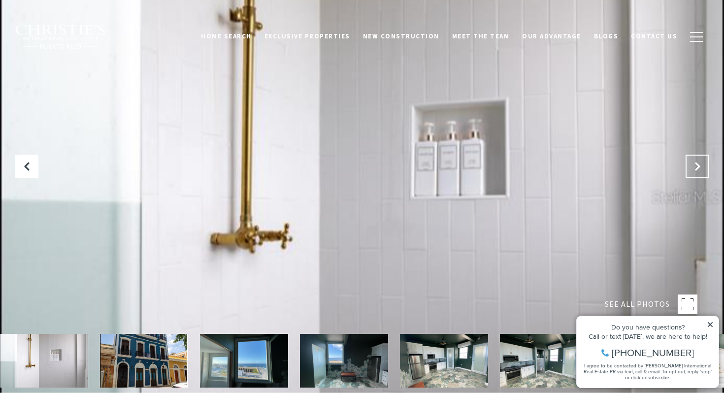
click at [702, 167] on icon "Next Slide" at bounding box center [697, 167] width 10 height 10
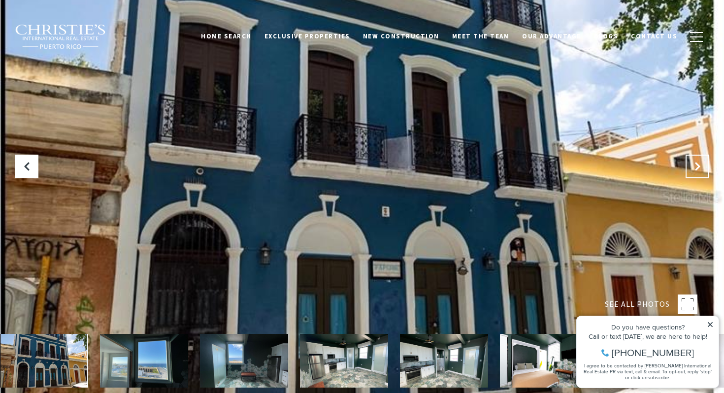
click at [702, 167] on icon "Next Slide" at bounding box center [697, 167] width 10 height 10
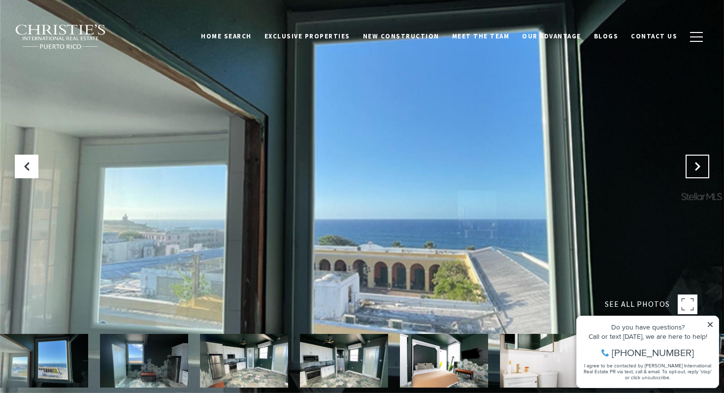
click at [702, 167] on icon "Next Slide" at bounding box center [697, 167] width 10 height 10
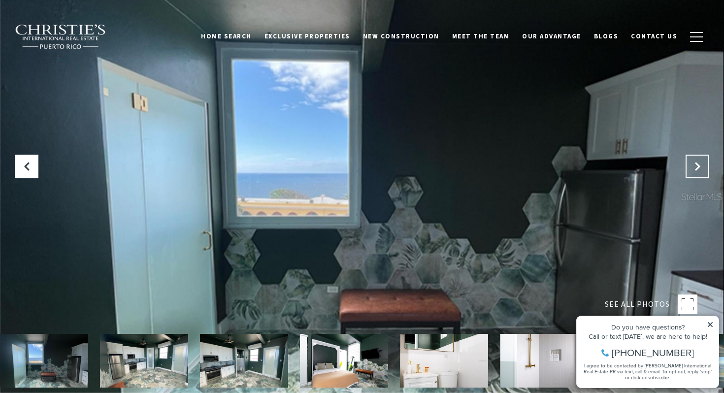
click at [702, 167] on icon "Next Slide" at bounding box center [697, 167] width 10 height 10
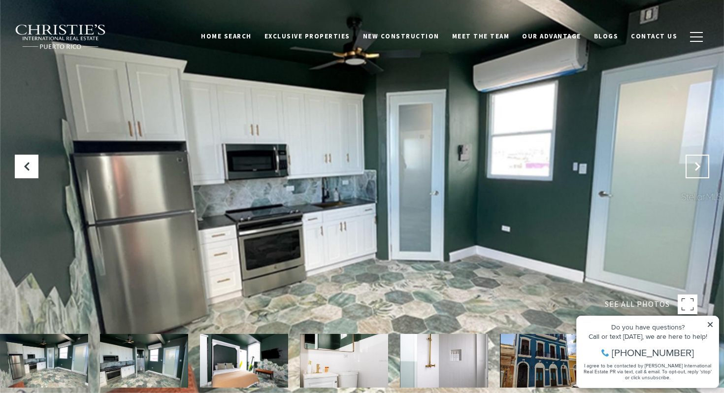
click at [702, 167] on icon "Next Slide" at bounding box center [697, 167] width 10 height 10
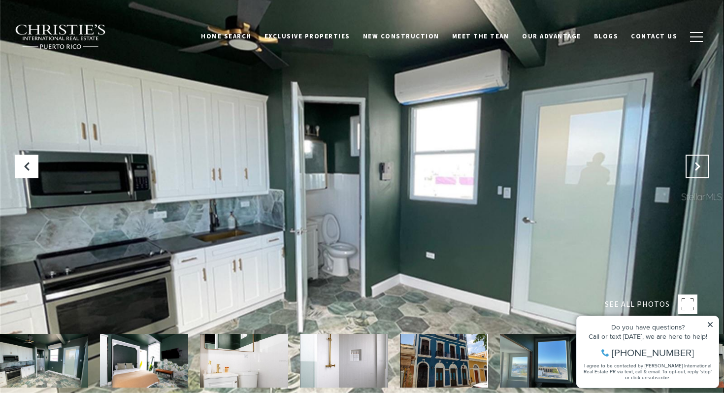
click at [702, 167] on icon "Next Slide" at bounding box center [697, 167] width 10 height 10
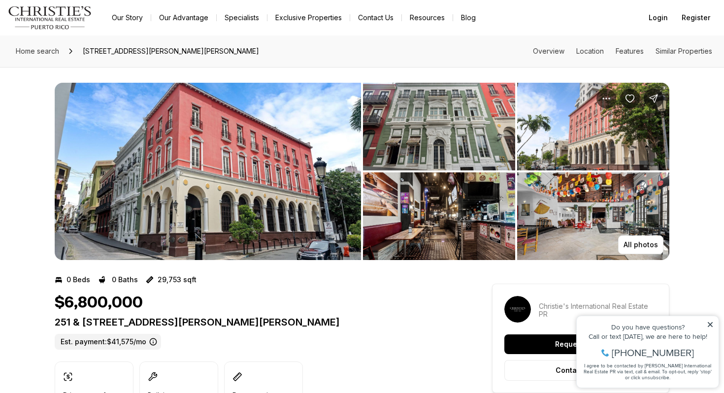
click at [440, 130] on img "View image gallery" at bounding box center [439, 127] width 152 height 88
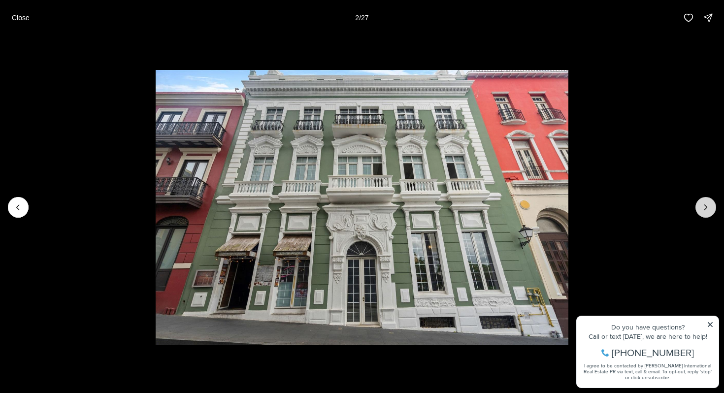
click at [709, 202] on icon "Next slide" at bounding box center [706, 207] width 10 height 10
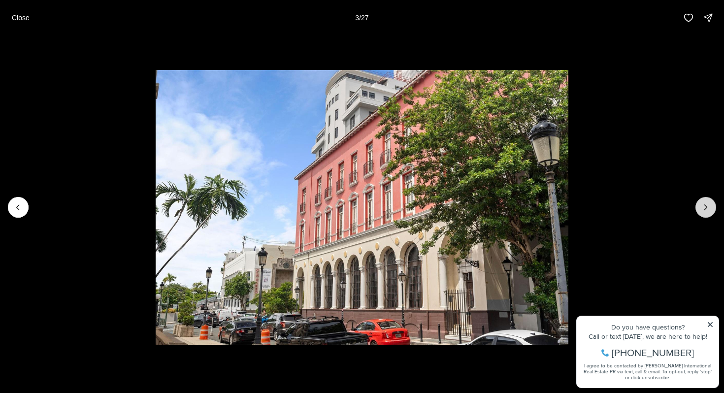
click at [709, 202] on icon "Next slide" at bounding box center [706, 207] width 10 height 10
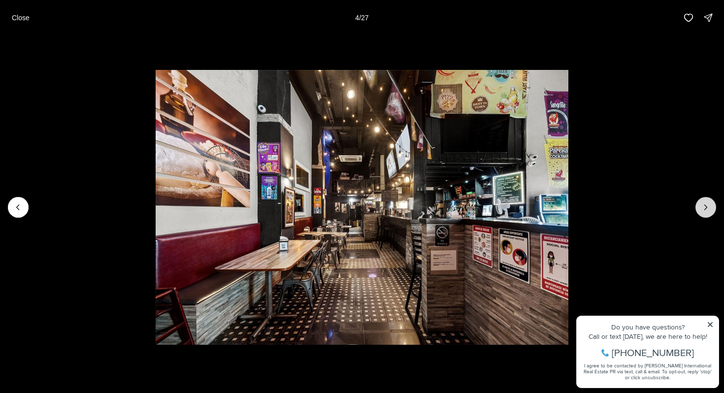
click at [709, 202] on icon "Next slide" at bounding box center [706, 207] width 10 height 10
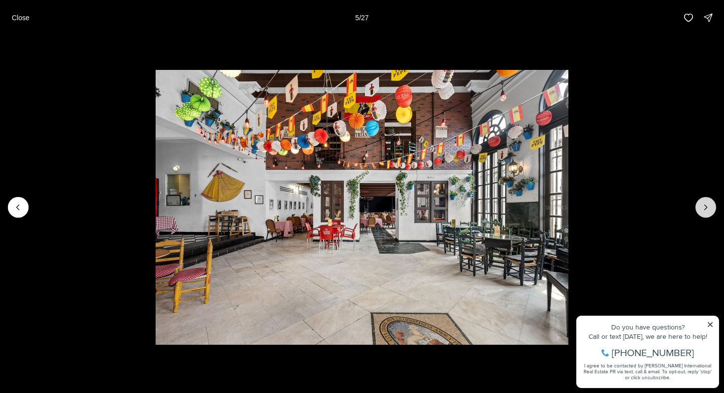
click at [709, 202] on icon "Next slide" at bounding box center [706, 207] width 10 height 10
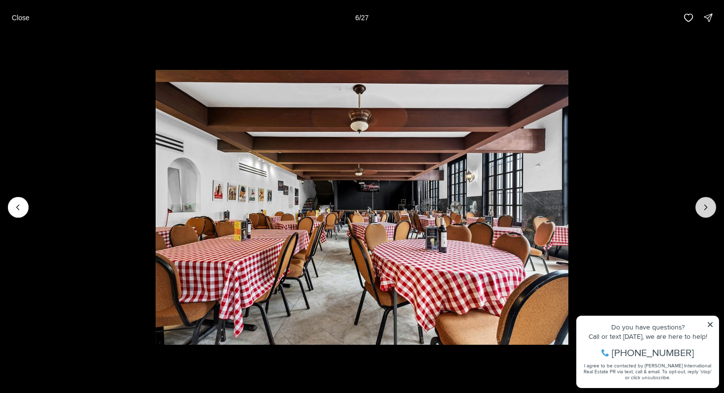
click at [709, 202] on icon "Next slide" at bounding box center [706, 207] width 10 height 10
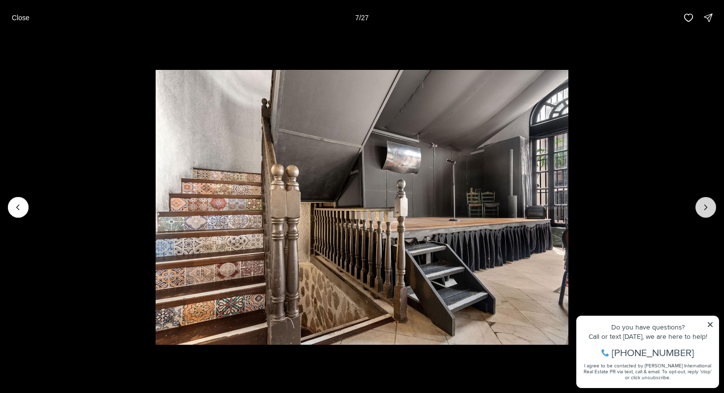
click at [709, 202] on icon "Next slide" at bounding box center [706, 207] width 10 height 10
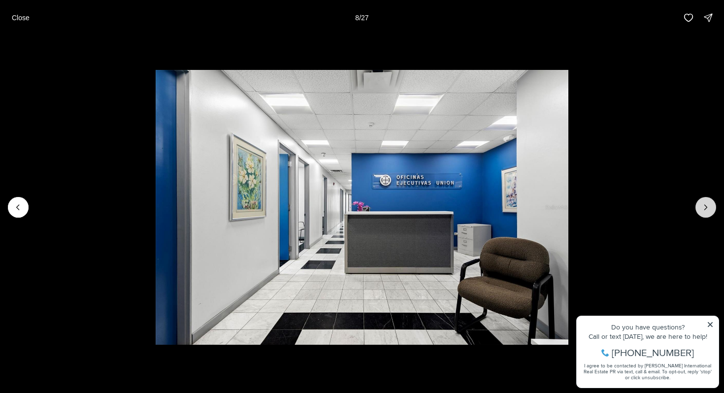
click at [709, 202] on icon "Next slide" at bounding box center [706, 207] width 10 height 10
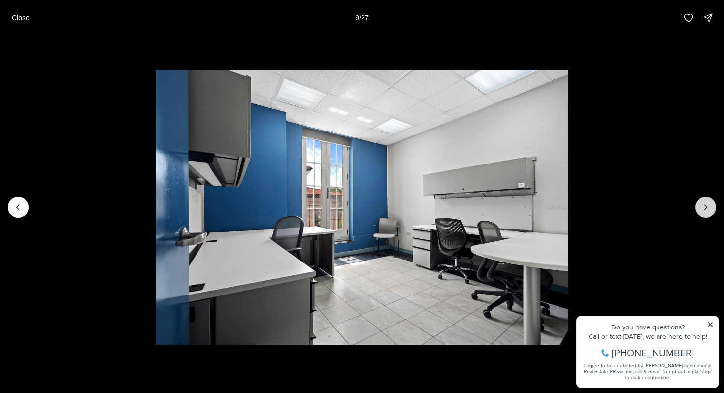
click at [709, 202] on icon "Next slide" at bounding box center [706, 207] width 10 height 10
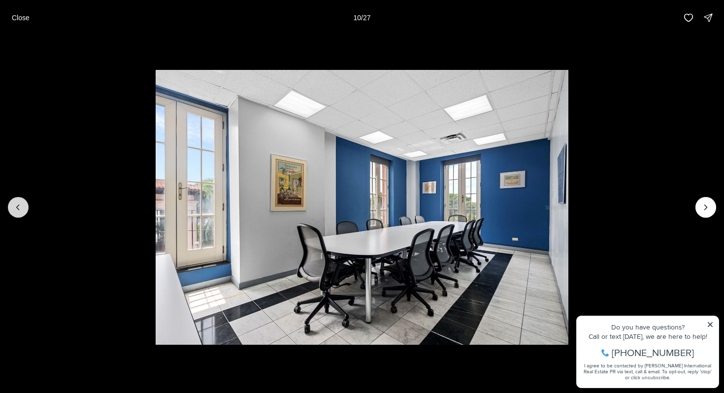
click at [16, 212] on icon "Previous slide" at bounding box center [18, 207] width 10 height 10
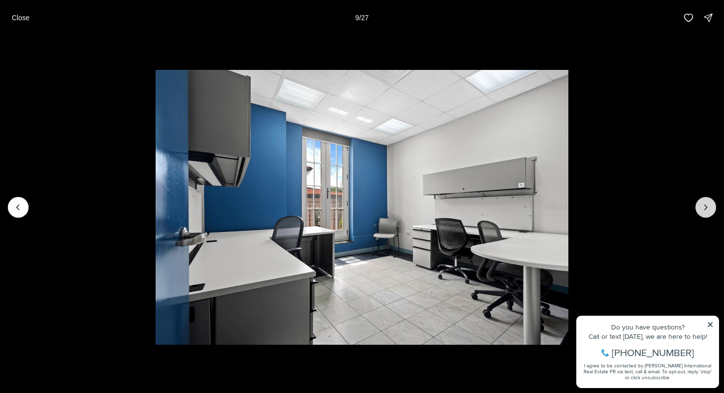
click at [702, 208] on icon "Next slide" at bounding box center [706, 207] width 10 height 10
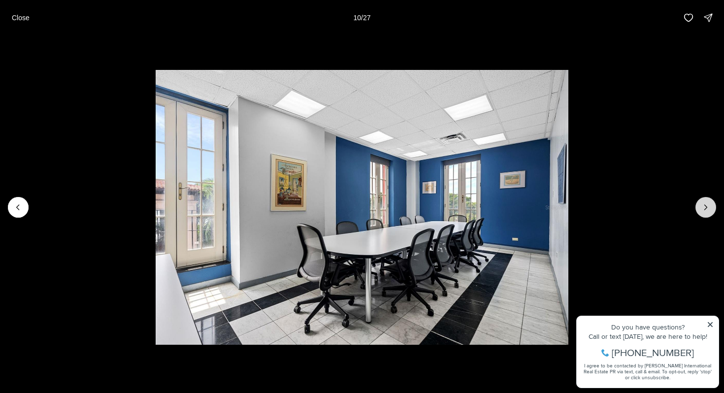
click at [702, 208] on icon "Next slide" at bounding box center [706, 207] width 10 height 10
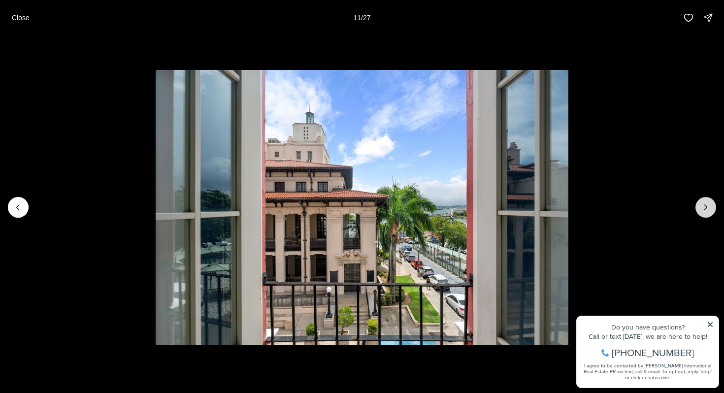
click at [702, 208] on icon "Next slide" at bounding box center [706, 207] width 10 height 10
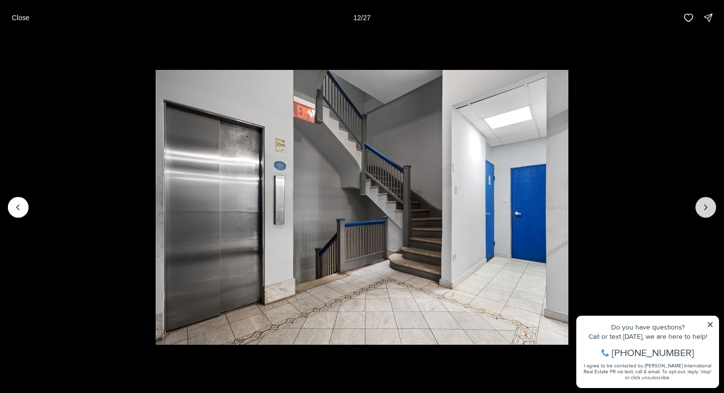
click at [702, 208] on icon "Next slide" at bounding box center [706, 207] width 10 height 10
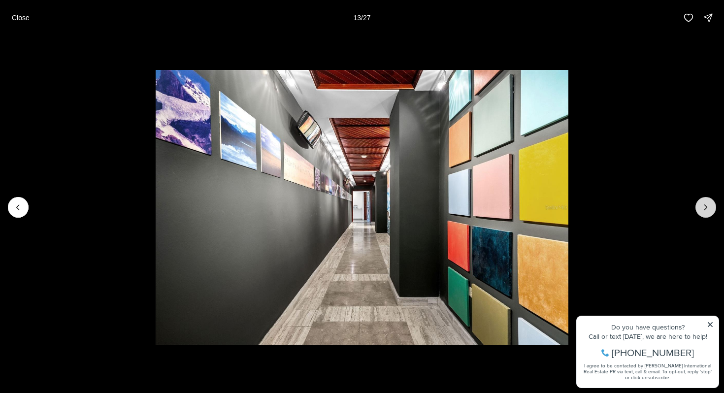
click at [702, 208] on icon "Next slide" at bounding box center [706, 207] width 10 height 10
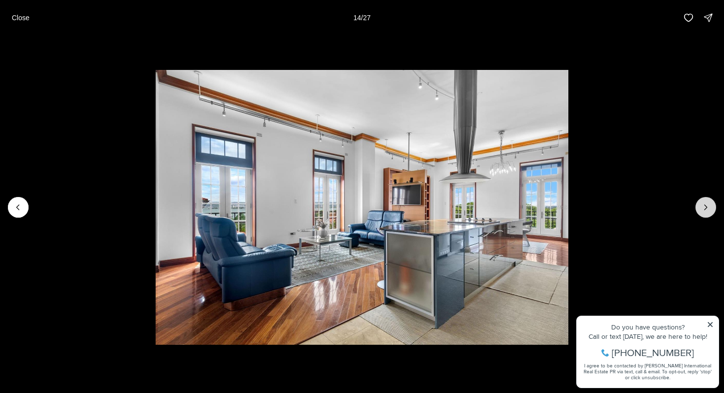
click at [702, 208] on icon "Next slide" at bounding box center [706, 207] width 10 height 10
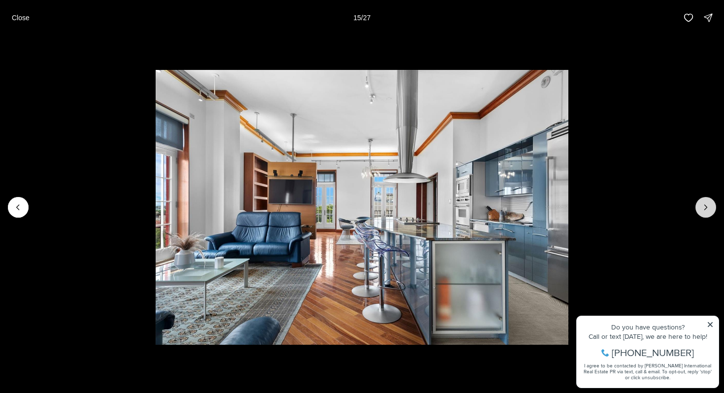
click at [702, 208] on icon "Next slide" at bounding box center [706, 207] width 10 height 10
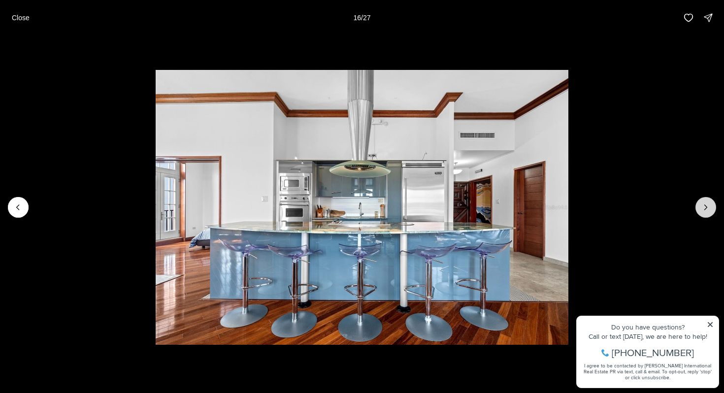
click at [702, 208] on icon "Next slide" at bounding box center [706, 207] width 10 height 10
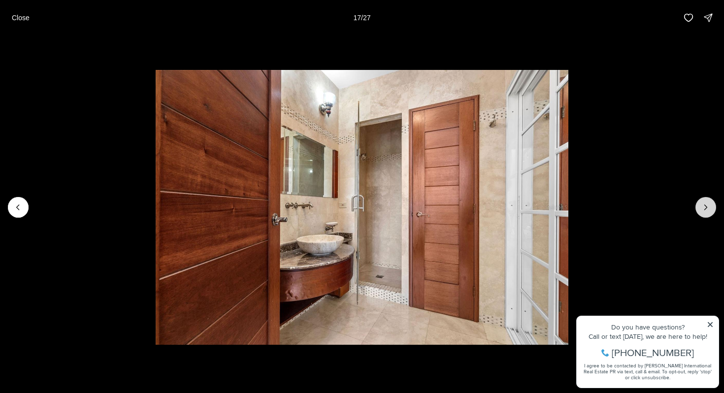
click at [702, 208] on icon "Next slide" at bounding box center [706, 207] width 10 height 10
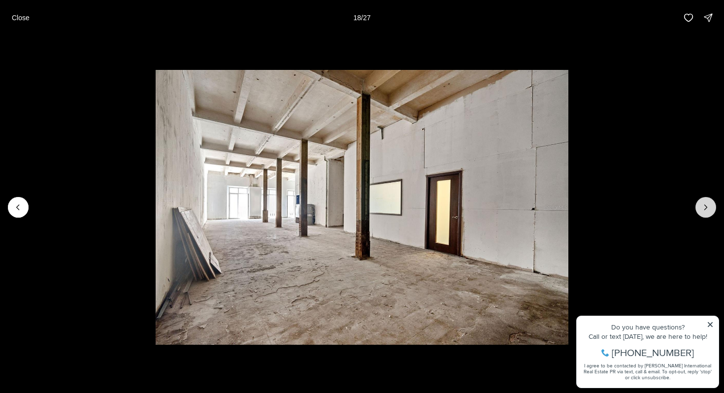
click at [702, 208] on icon "Next slide" at bounding box center [706, 207] width 10 height 10
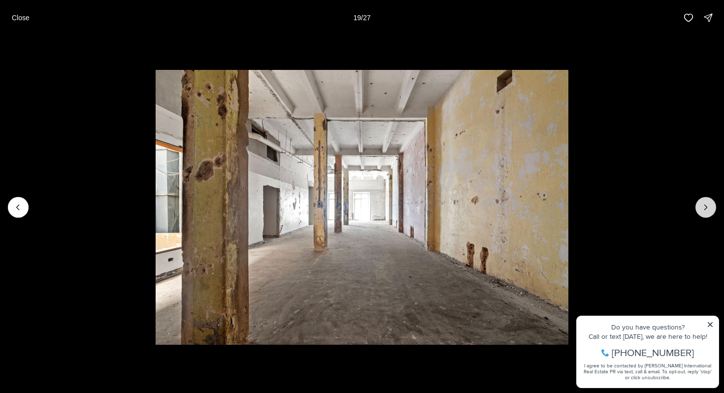
click at [702, 208] on icon "Next slide" at bounding box center [706, 207] width 10 height 10
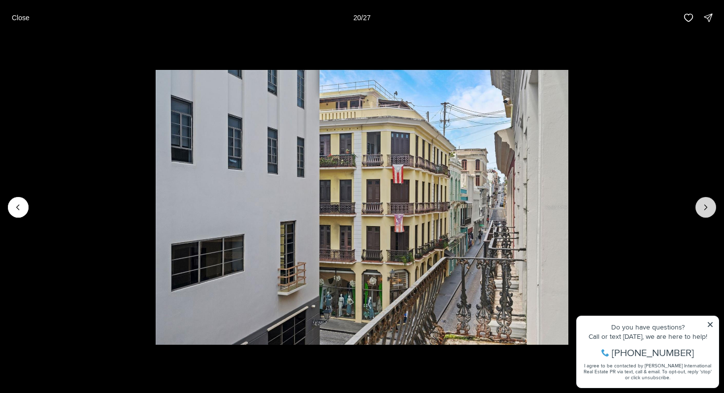
click at [702, 208] on icon "Next slide" at bounding box center [706, 207] width 10 height 10
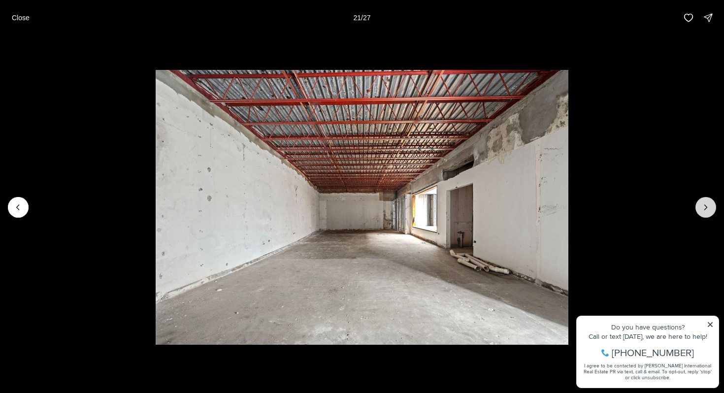
click at [702, 208] on icon "Next slide" at bounding box center [706, 207] width 10 height 10
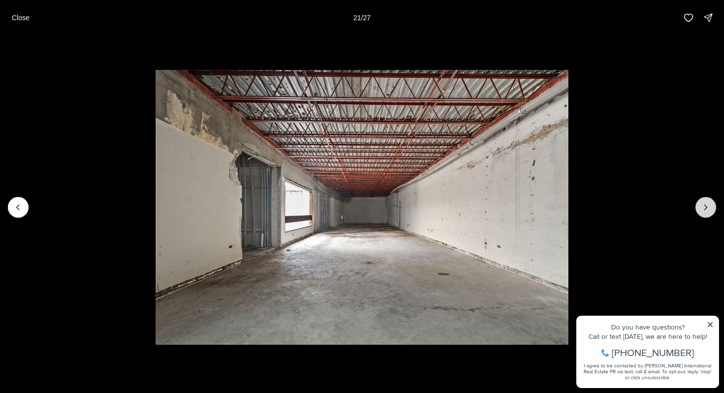
click at [702, 208] on icon "Next slide" at bounding box center [706, 207] width 10 height 10
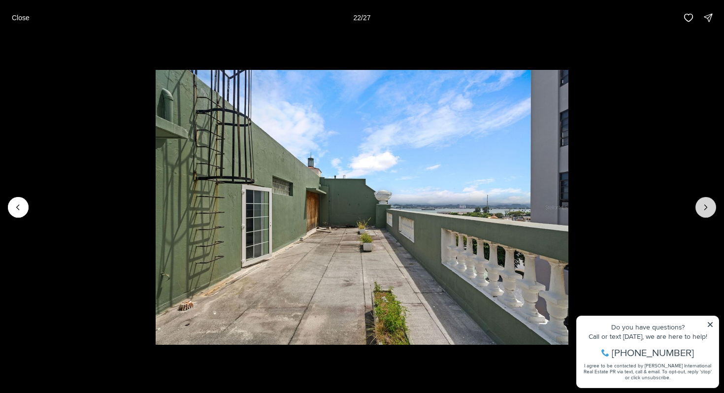
click at [702, 208] on icon "Next slide" at bounding box center [706, 207] width 10 height 10
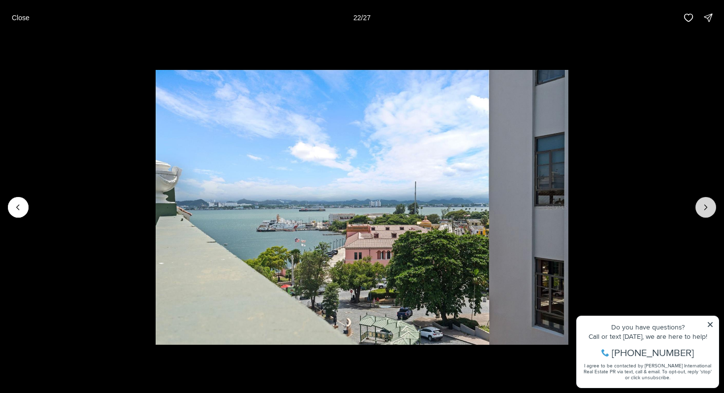
click at [702, 208] on icon "Next slide" at bounding box center [706, 207] width 10 height 10
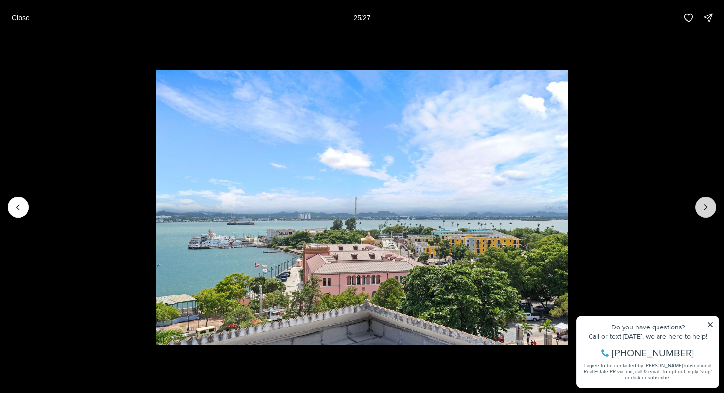
click at [702, 208] on icon "Next slide" at bounding box center [706, 207] width 10 height 10
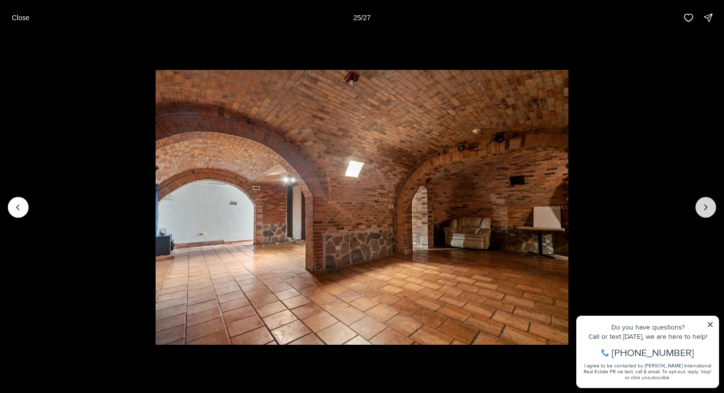
click at [702, 208] on icon "Next slide" at bounding box center [706, 207] width 10 height 10
click at [13, 203] on icon "Previous slide" at bounding box center [18, 207] width 10 height 10
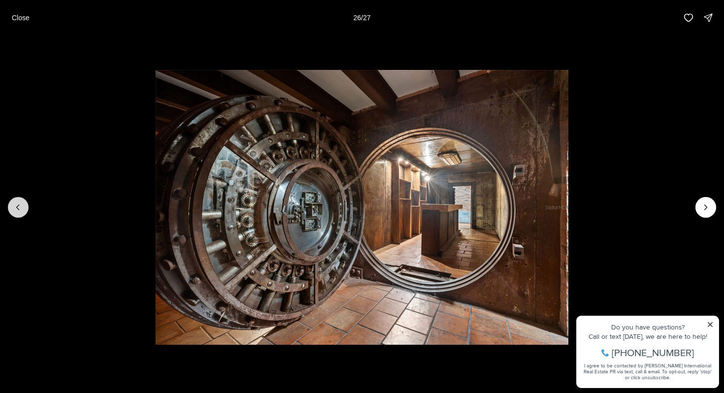
click at [16, 212] on icon "Previous slide" at bounding box center [18, 207] width 10 height 10
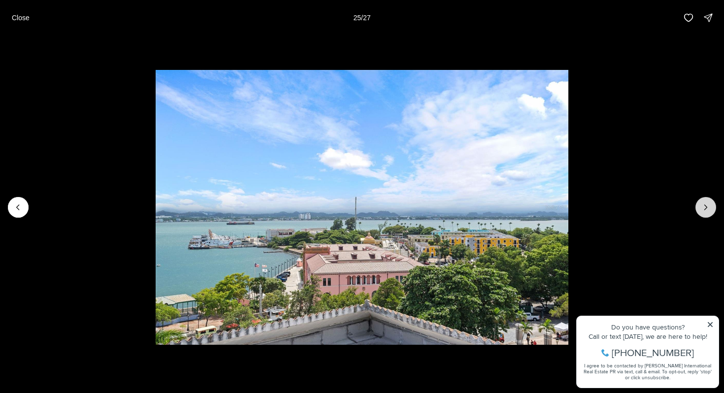
click at [699, 206] on button "Next slide" at bounding box center [705, 207] width 21 height 21
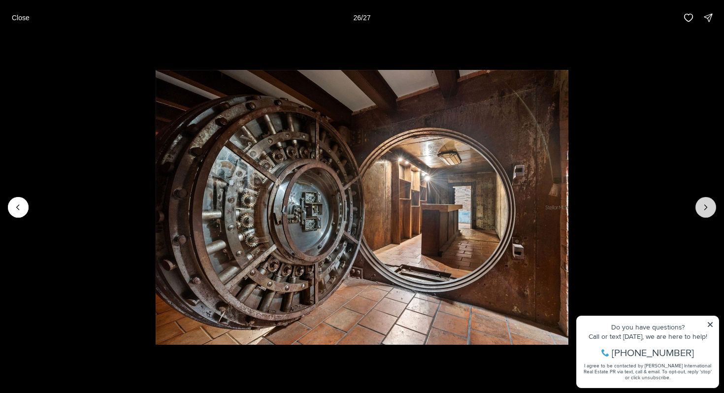
click at [699, 206] on button "Next slide" at bounding box center [705, 207] width 21 height 21
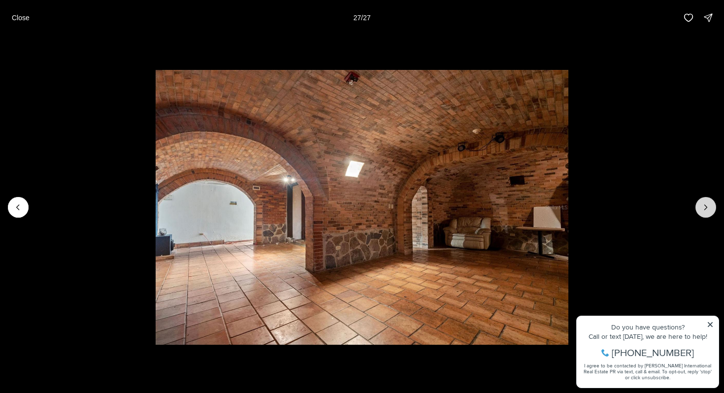
click at [699, 206] on div at bounding box center [705, 207] width 21 height 21
click at [703, 212] on div at bounding box center [705, 207] width 21 height 21
click at [707, 202] on div at bounding box center [705, 207] width 21 height 21
click at [22, 204] on icon "Previous slide" at bounding box center [18, 207] width 10 height 10
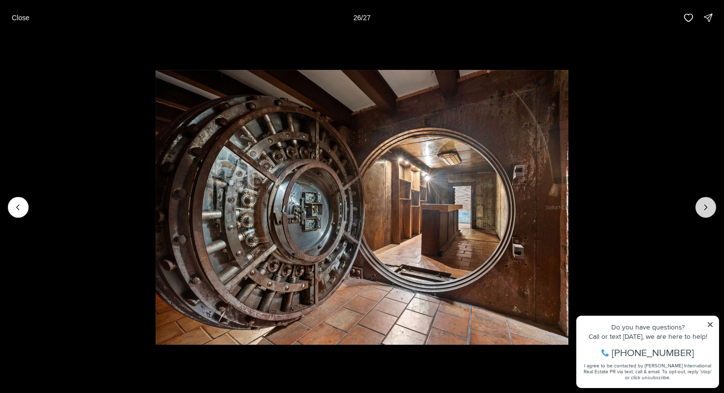
click at [707, 208] on icon "Next slide" at bounding box center [706, 207] width 10 height 10
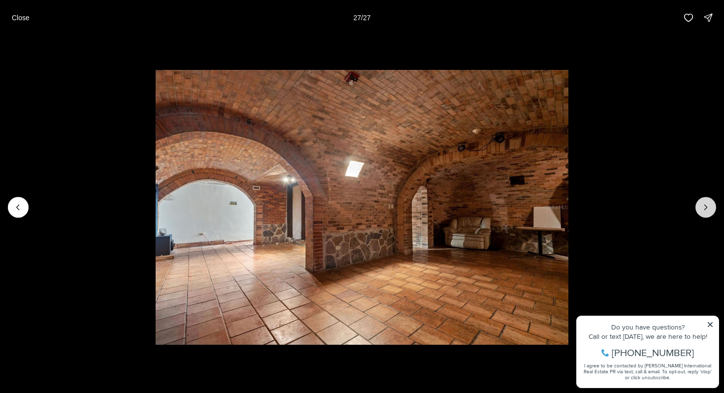
click at [707, 208] on div at bounding box center [705, 207] width 21 height 21
click at [19, 17] on p "Close" at bounding box center [21, 18] width 18 height 8
